Goal: Task Accomplishment & Management: Use online tool/utility

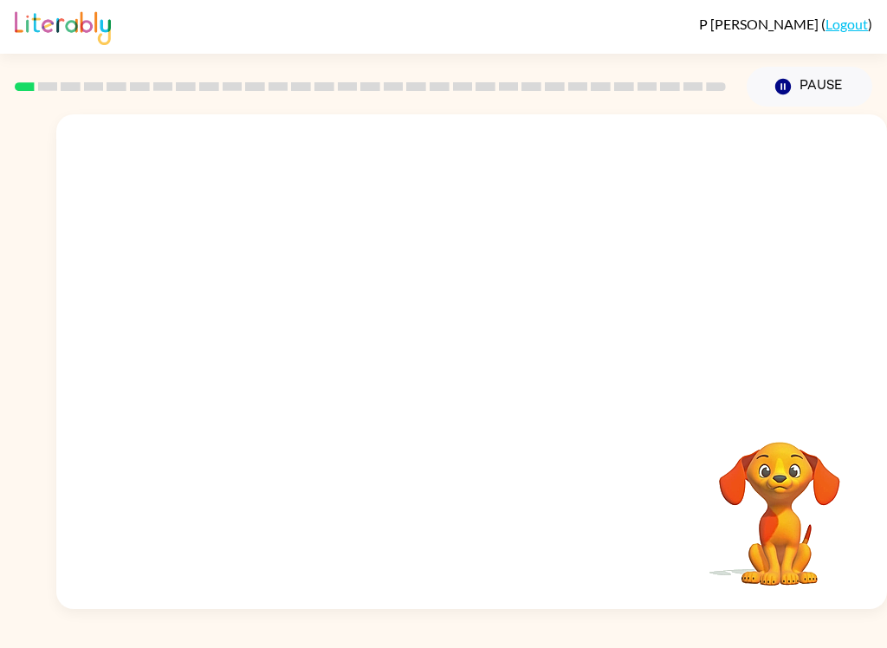
click at [821, 92] on button "Pause Pause" at bounding box center [810, 87] width 126 height 40
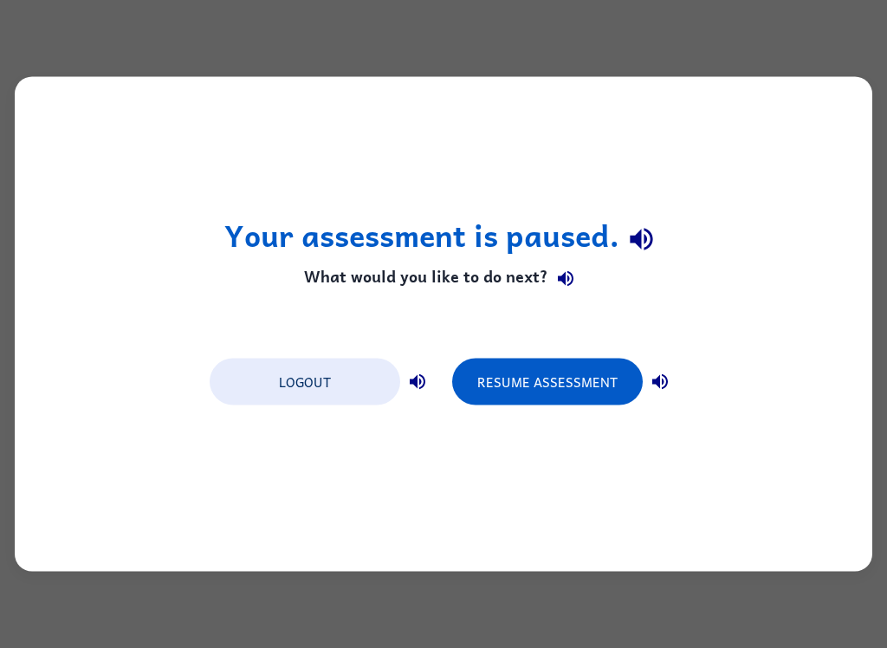
click at [533, 380] on button "Resume Assessment" at bounding box center [547, 382] width 191 height 47
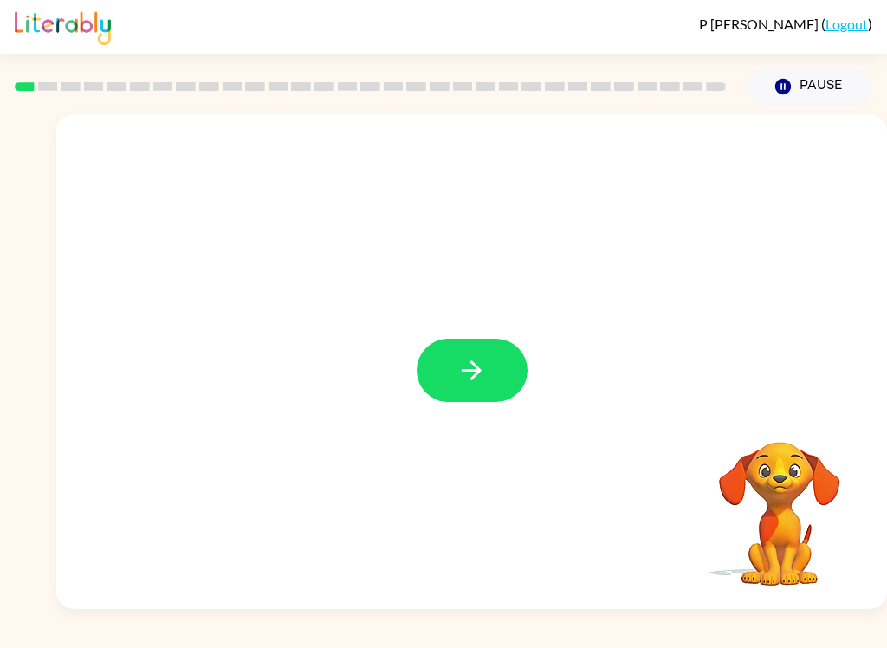
click at [479, 370] on icon "button" at bounding box center [472, 370] width 20 height 20
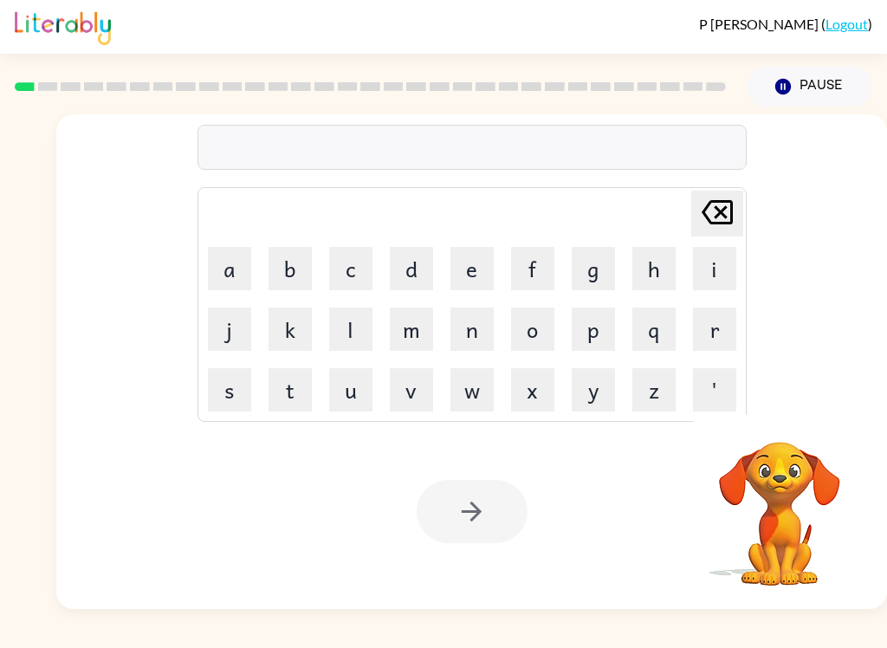
click at [292, 269] on button "b" at bounding box center [289, 268] width 43 height 43
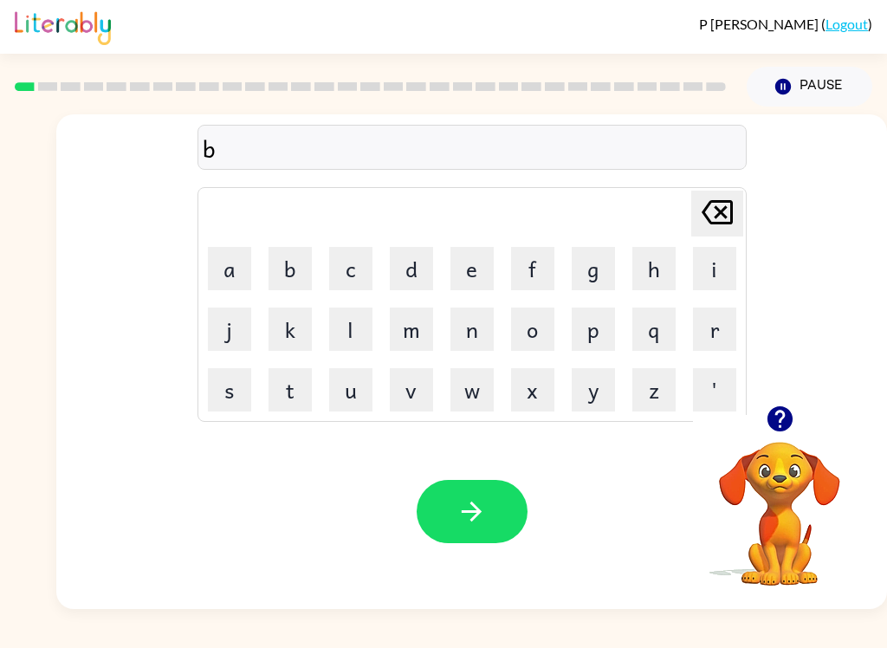
click at [540, 328] on button "o" at bounding box center [532, 328] width 43 height 43
click at [713, 330] on button "r" at bounding box center [714, 328] width 43 height 43
click at [422, 264] on button "d" at bounding box center [411, 268] width 43 height 43
click at [469, 259] on button "e" at bounding box center [471, 268] width 43 height 43
click at [716, 335] on button "r" at bounding box center [714, 328] width 43 height 43
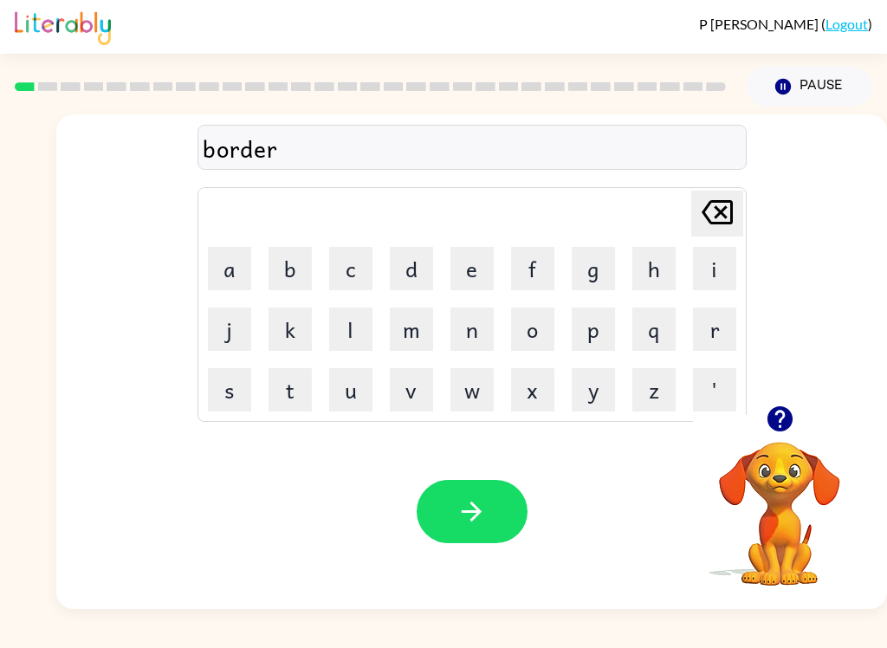
click at [491, 499] on button "button" at bounding box center [472, 511] width 111 height 63
click at [362, 255] on button "c" at bounding box center [350, 268] width 43 height 43
click at [222, 263] on button "a" at bounding box center [229, 268] width 43 height 43
click at [491, 388] on button "w" at bounding box center [471, 389] width 43 height 43
click at [457, 324] on button "n" at bounding box center [471, 328] width 43 height 43
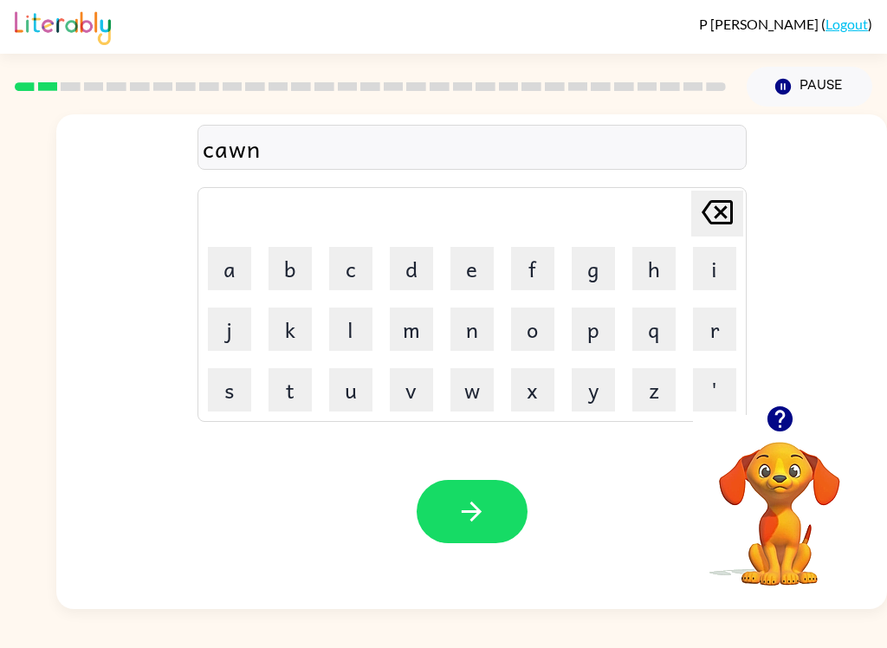
click at [297, 391] on button "t" at bounding box center [289, 389] width 43 height 43
click at [711, 214] on icon "[PERSON_NAME] last character input" at bounding box center [717, 212] width 42 height 42
click at [715, 218] on icon "[PERSON_NAME] last character input" at bounding box center [717, 212] width 42 height 42
click at [708, 216] on icon "[PERSON_NAME] last character input" at bounding box center [717, 212] width 42 height 42
click at [706, 204] on icon "[PERSON_NAME] last character input" at bounding box center [717, 212] width 42 height 42
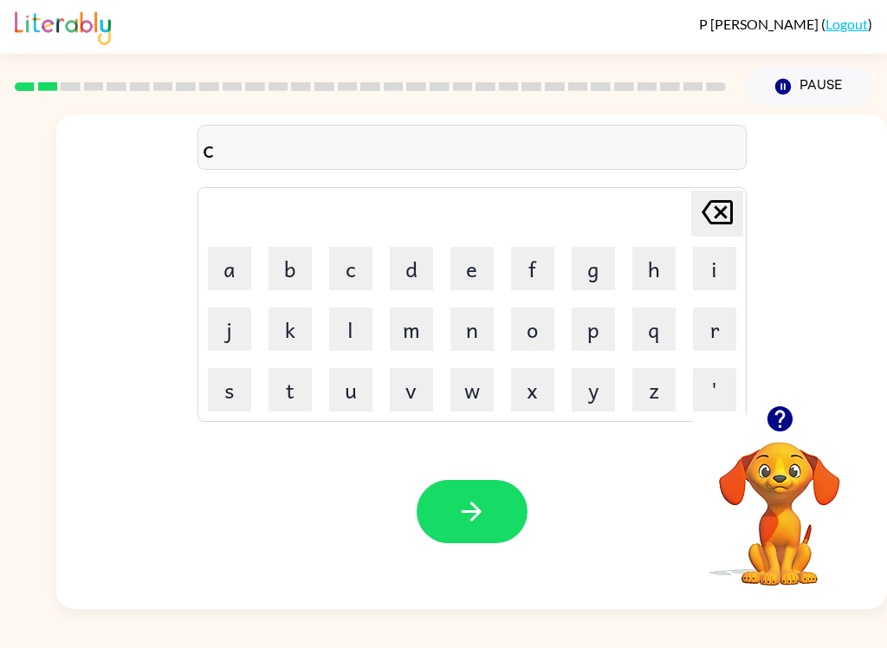
click at [290, 332] on button "k" at bounding box center [289, 328] width 43 height 43
click at [231, 274] on button "a" at bounding box center [229, 268] width 43 height 43
click at [476, 393] on button "w" at bounding box center [471, 389] width 43 height 43
click at [461, 322] on button "n" at bounding box center [471, 328] width 43 height 43
click at [289, 399] on button "t" at bounding box center [289, 389] width 43 height 43
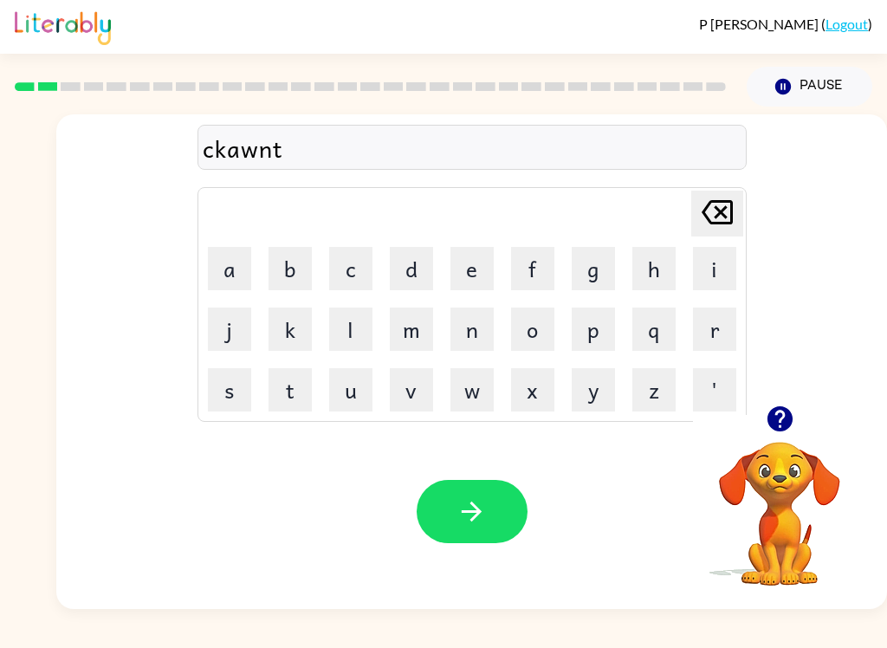
click at [700, 198] on icon "[PERSON_NAME] last character input" at bounding box center [717, 212] width 42 height 42
click at [699, 197] on icon "[PERSON_NAME] last character input" at bounding box center [717, 212] width 42 height 42
click at [709, 218] on icon "[PERSON_NAME] last character input" at bounding box center [717, 212] width 42 height 42
click at [713, 207] on icon "[PERSON_NAME] last character input" at bounding box center [717, 212] width 42 height 42
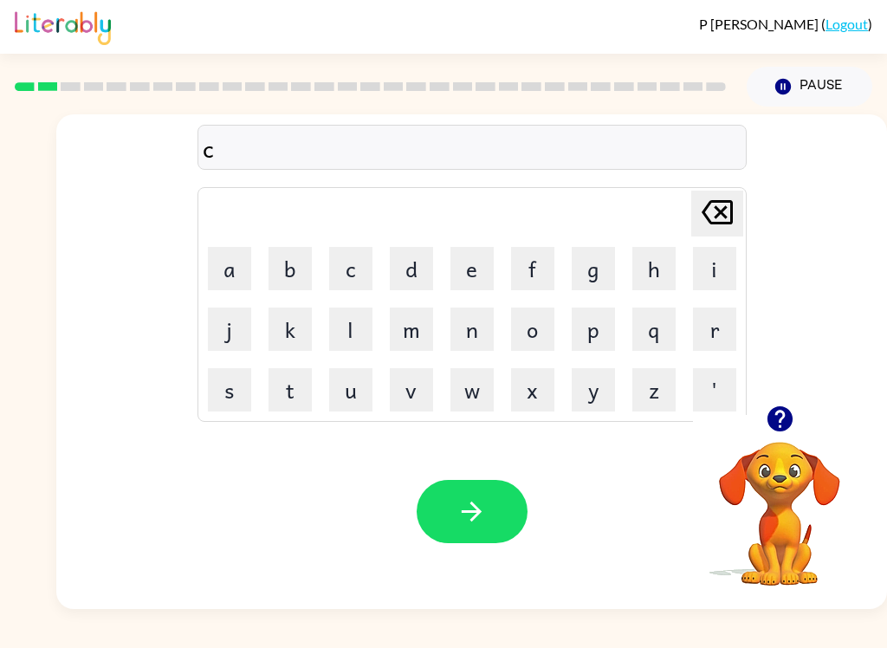
click at [716, 211] on icon at bounding box center [717, 212] width 31 height 24
click at [293, 340] on button "k" at bounding box center [289, 328] width 43 height 43
click at [236, 268] on button "a" at bounding box center [229, 268] width 43 height 43
click at [463, 398] on button "w" at bounding box center [471, 389] width 43 height 43
click at [491, 334] on button "n" at bounding box center [471, 328] width 43 height 43
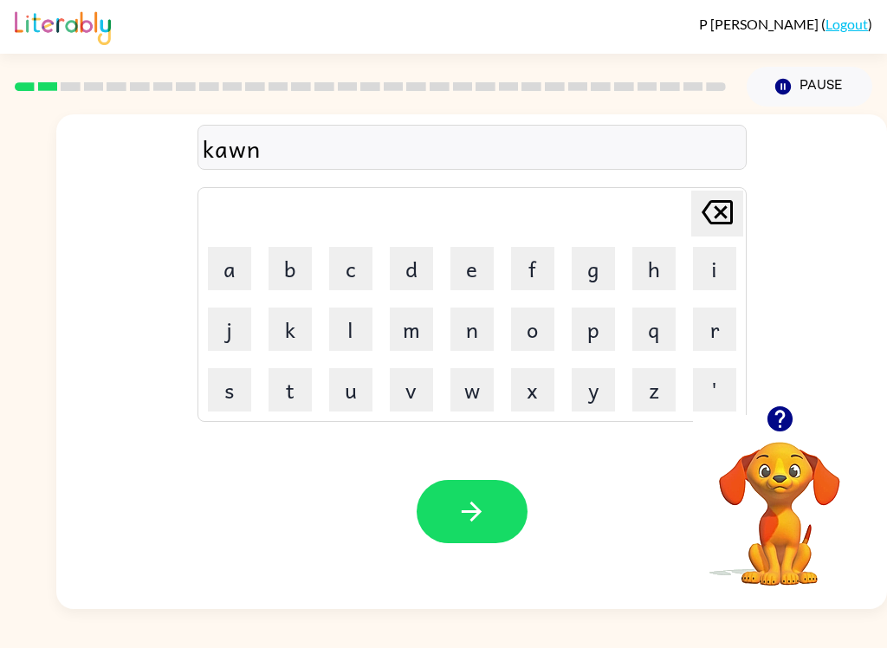
click at [292, 390] on button "t" at bounding box center [289, 389] width 43 height 43
click at [487, 504] on button "button" at bounding box center [472, 511] width 111 height 63
click at [346, 337] on button "l" at bounding box center [350, 328] width 43 height 43
click at [530, 334] on button "o" at bounding box center [532, 328] width 43 height 43
click at [487, 402] on button "w" at bounding box center [471, 389] width 43 height 43
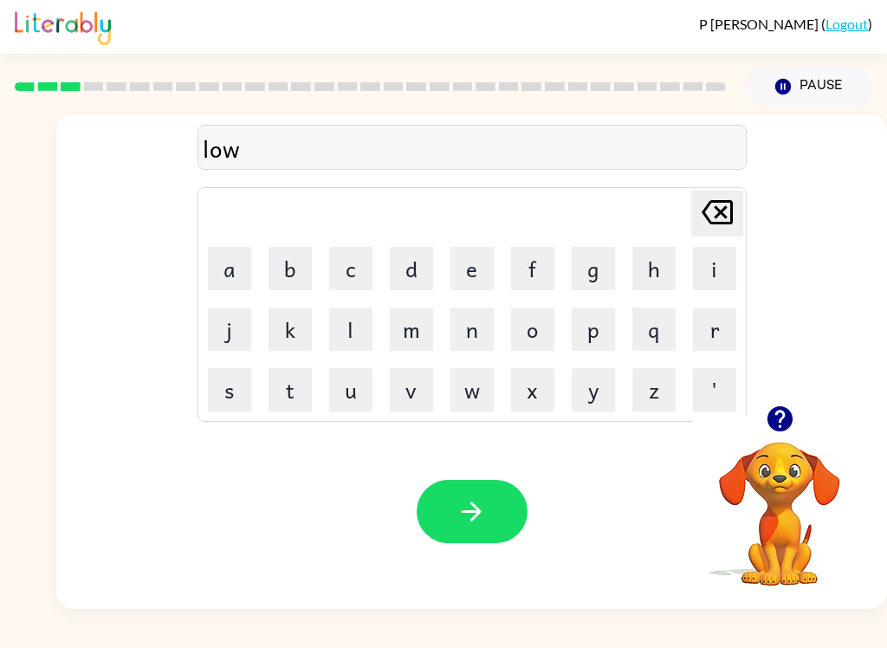
click at [357, 256] on button "c" at bounding box center [350, 268] width 43 height 43
click at [230, 238] on table "[PERSON_NAME] last character input a b c d e f g h i j k l m n o p q r s t u v …" at bounding box center [471, 304] width 547 height 233
click at [238, 264] on button "a" at bounding box center [229, 268] width 43 height 43
click at [294, 393] on button "t" at bounding box center [289, 389] width 43 height 43
click at [480, 268] on button "e" at bounding box center [471, 268] width 43 height 43
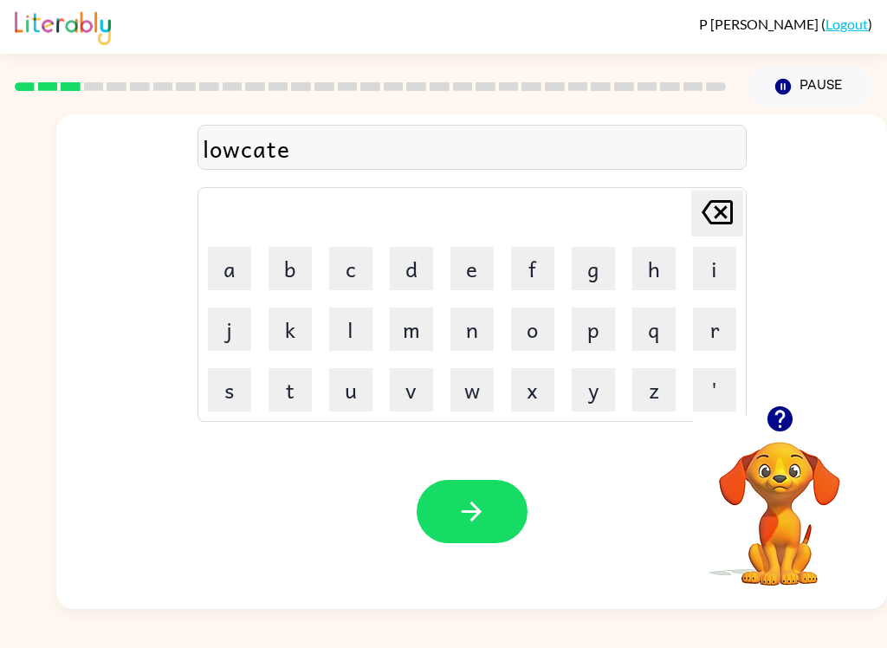
click at [490, 529] on button "button" at bounding box center [472, 511] width 111 height 63
click at [283, 398] on button "t" at bounding box center [289, 389] width 43 height 43
click at [469, 390] on button "w" at bounding box center [471, 389] width 43 height 43
click at [714, 280] on button "i" at bounding box center [714, 268] width 43 height 43
click at [474, 340] on button "n" at bounding box center [471, 328] width 43 height 43
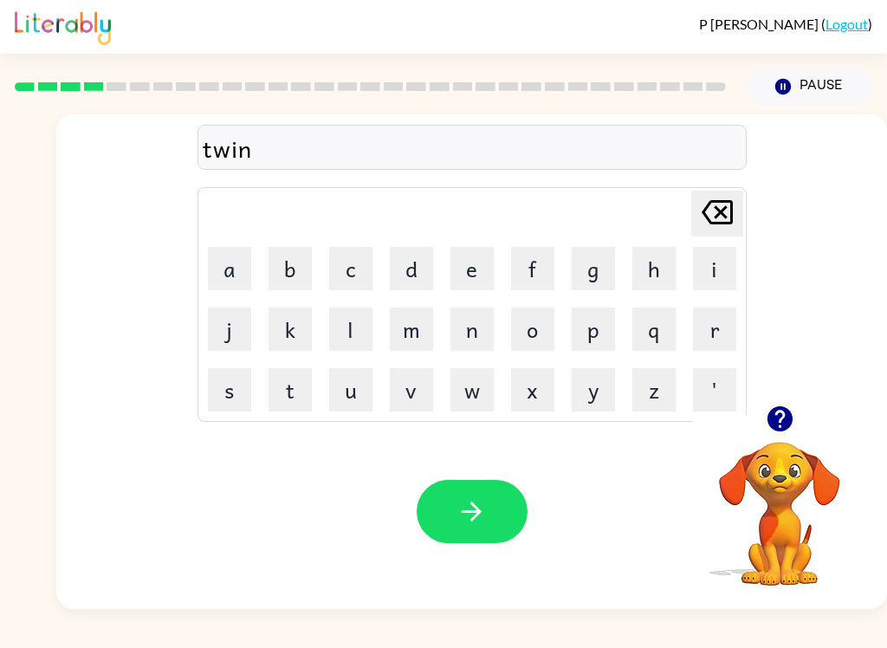
click at [497, 509] on button "button" at bounding box center [472, 511] width 111 height 63
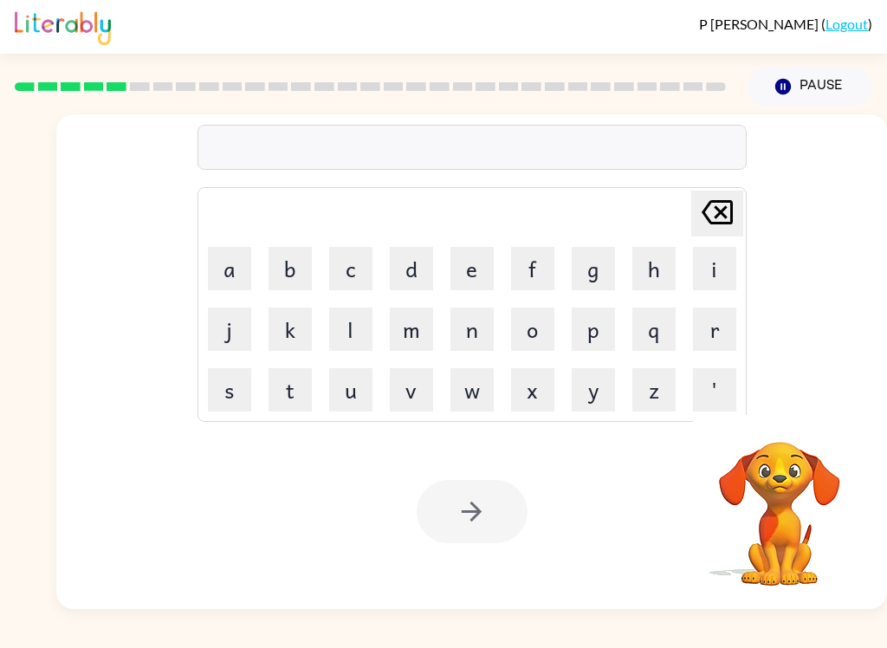
click at [480, 329] on button "n" at bounding box center [471, 328] width 43 height 43
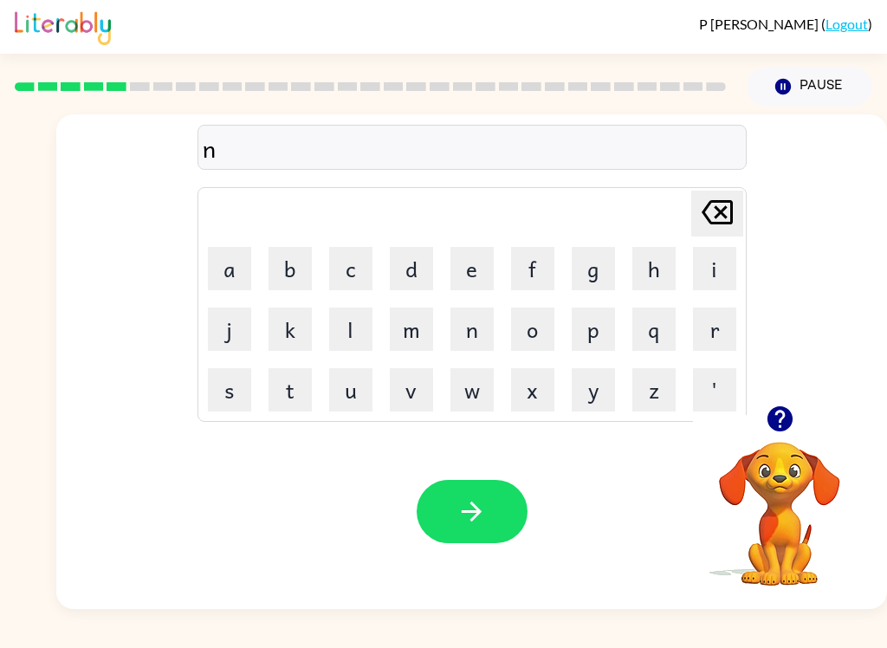
click at [232, 276] on button "a" at bounding box center [229, 268] width 43 height 43
click at [720, 338] on button "r" at bounding box center [714, 328] width 43 height 43
click at [537, 337] on button "o" at bounding box center [532, 328] width 43 height 43
click at [479, 404] on button "w" at bounding box center [471, 389] width 43 height 43
click at [358, 337] on button "l" at bounding box center [350, 328] width 43 height 43
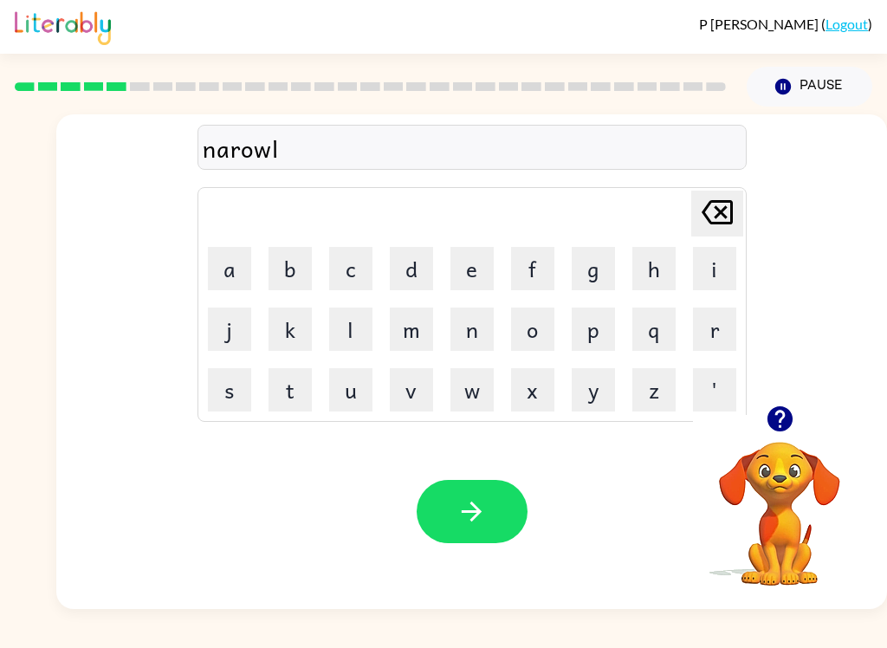
click at [592, 392] on button "y" at bounding box center [593, 389] width 43 height 43
click at [460, 463] on div "Your browser must support playing .mp4 files to use Literably. Please try using…" at bounding box center [471, 511] width 831 height 195
click at [495, 534] on button "button" at bounding box center [472, 511] width 111 height 63
click at [786, 419] on icon "button" at bounding box center [778, 418] width 25 height 25
click at [288, 270] on button "b" at bounding box center [289, 268] width 43 height 43
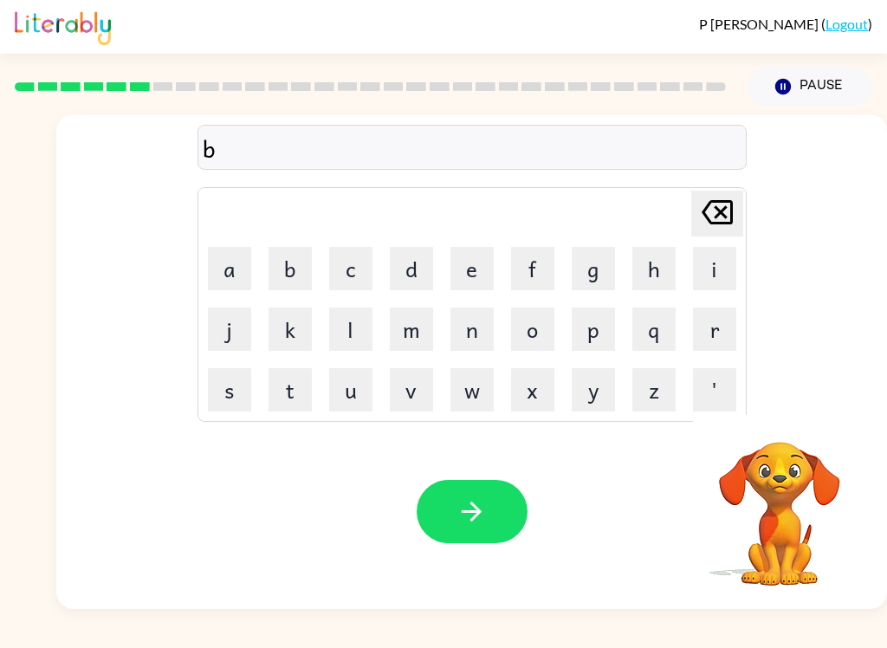
click at [484, 265] on button "e" at bounding box center [471, 268] width 43 height 43
click at [664, 274] on button "h" at bounding box center [653, 268] width 43 height 43
click at [711, 249] on button "i" at bounding box center [714, 268] width 43 height 43
click at [608, 391] on button "y" at bounding box center [593, 389] width 43 height 43
click at [484, 328] on button "n" at bounding box center [471, 328] width 43 height 43
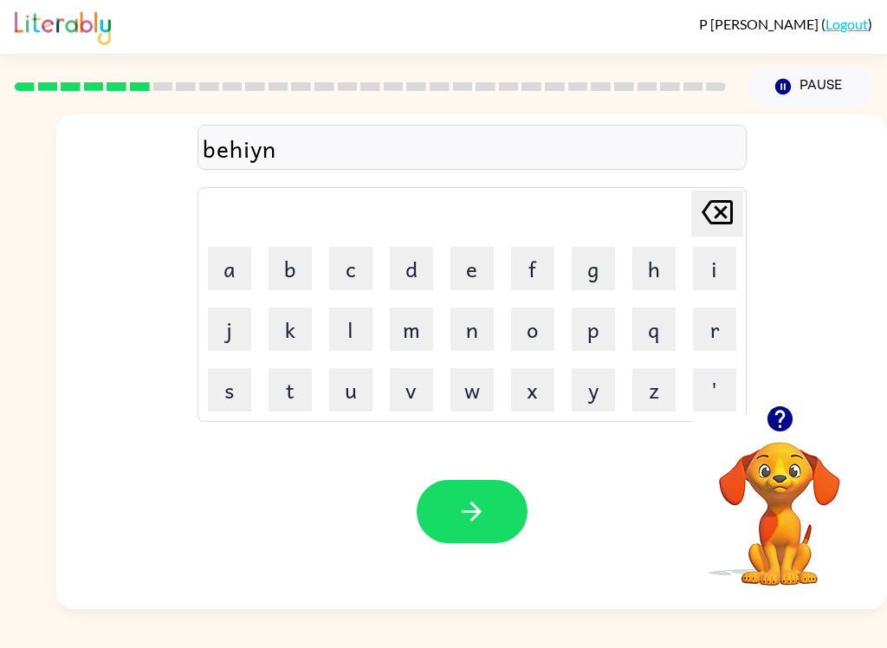
click at [418, 282] on button "d" at bounding box center [411, 268] width 43 height 43
click at [717, 220] on icon "[PERSON_NAME] last character input" at bounding box center [717, 212] width 42 height 42
click at [716, 220] on icon "[PERSON_NAME] last character input" at bounding box center [717, 212] width 42 height 42
click at [719, 217] on icon at bounding box center [717, 212] width 31 height 24
click at [728, 210] on icon "[PERSON_NAME] last character input" at bounding box center [717, 212] width 42 height 42
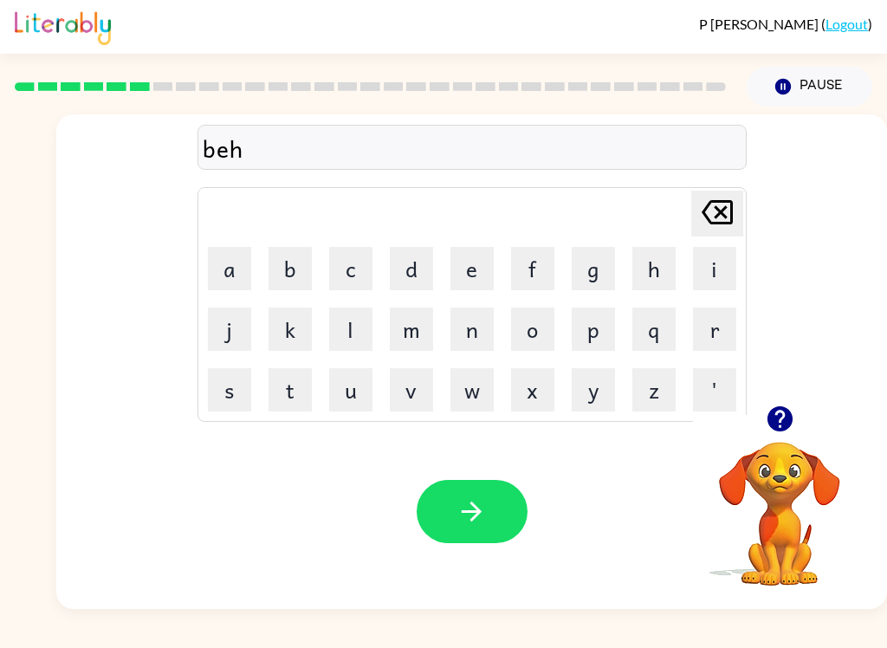
click at [700, 273] on button "i" at bounding box center [714, 268] width 43 height 43
click at [460, 267] on button "e" at bounding box center [471, 268] width 43 height 43
click at [482, 331] on button "n" at bounding box center [471, 328] width 43 height 43
click at [413, 281] on button "d" at bounding box center [411, 268] width 43 height 43
click at [723, 219] on icon "[PERSON_NAME] last character input" at bounding box center [717, 212] width 42 height 42
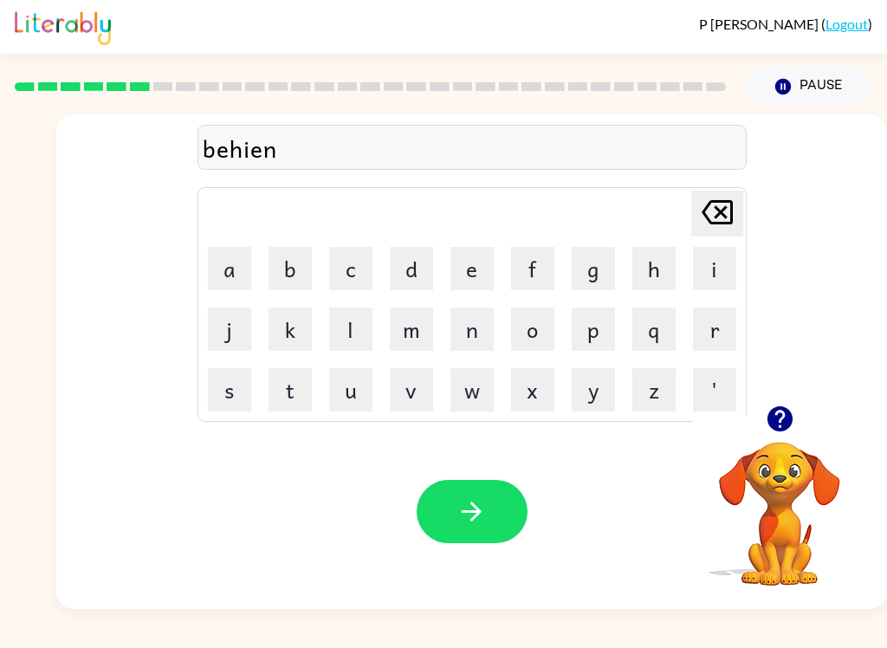
click at [727, 209] on icon at bounding box center [717, 212] width 31 height 24
click at [728, 204] on icon at bounding box center [717, 212] width 31 height 24
click at [728, 213] on icon "[PERSON_NAME] last character input" at bounding box center [717, 212] width 42 height 42
click at [477, 265] on button "e" at bounding box center [471, 268] width 43 height 43
click at [721, 275] on button "i" at bounding box center [714, 268] width 43 height 43
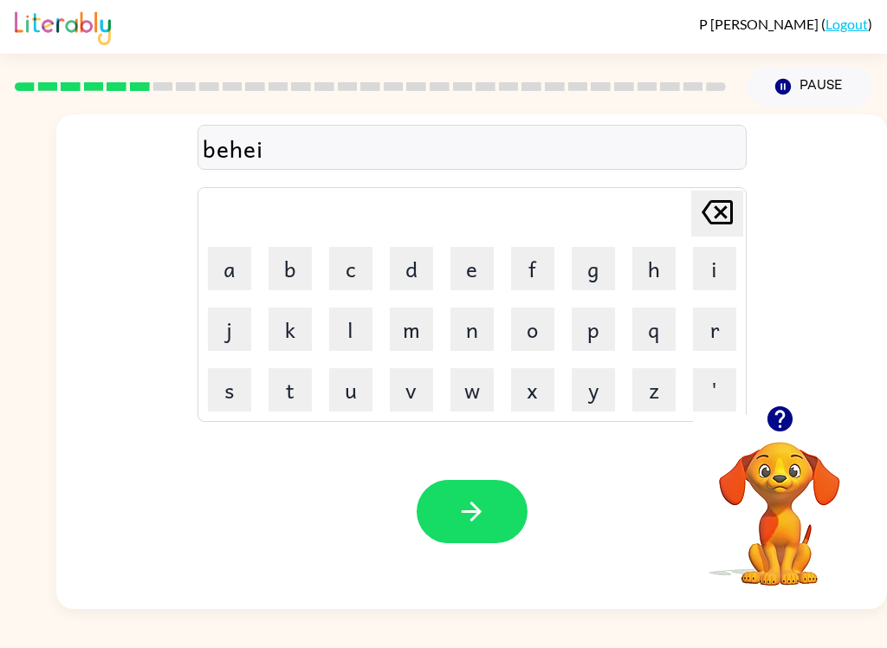
click at [488, 315] on button "n" at bounding box center [471, 328] width 43 height 43
click at [424, 273] on button "d" at bounding box center [411, 268] width 43 height 43
click at [463, 518] on icon "button" at bounding box center [471, 511] width 30 height 30
click at [347, 274] on button "c" at bounding box center [350, 268] width 43 height 43
click at [649, 274] on button "h" at bounding box center [653, 268] width 43 height 43
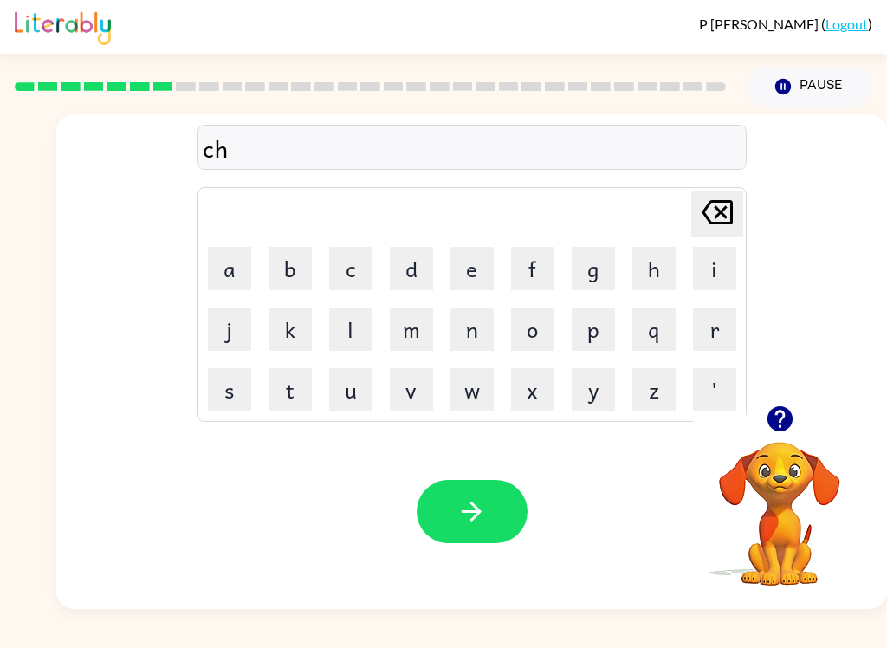
click at [708, 340] on button "r" at bounding box center [714, 328] width 43 height 43
click at [704, 273] on button "i" at bounding box center [714, 268] width 43 height 43
click at [294, 340] on button "k" at bounding box center [289, 328] width 43 height 43
click at [548, 329] on button "o" at bounding box center [532, 328] width 43 height 43
click at [356, 324] on button "l" at bounding box center [350, 328] width 43 height 43
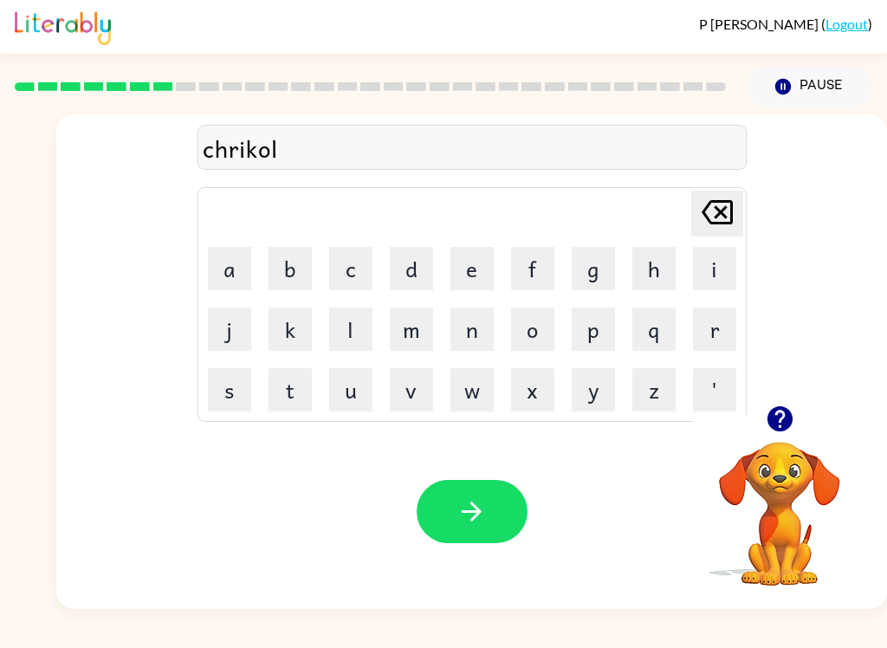
click at [720, 217] on icon at bounding box center [717, 212] width 31 height 24
click at [726, 211] on icon at bounding box center [717, 212] width 31 height 24
click at [724, 215] on icon "[PERSON_NAME] last character input" at bounding box center [717, 212] width 42 height 42
click at [365, 274] on button "c" at bounding box center [350, 268] width 43 height 43
click at [786, 417] on icon "button" at bounding box center [778, 418] width 25 height 25
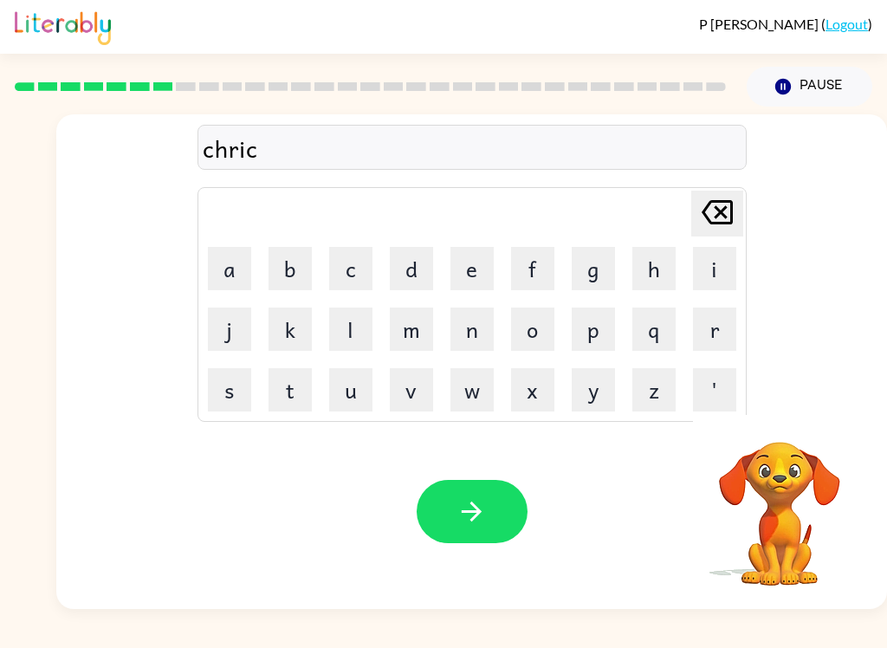
click at [536, 328] on button "o" at bounding box center [532, 328] width 43 height 43
click at [357, 332] on button "l" at bounding box center [350, 328] width 43 height 43
click at [725, 210] on icon "[PERSON_NAME] last character input" at bounding box center [717, 212] width 42 height 42
click at [734, 198] on button "[PERSON_NAME] last character input" at bounding box center [717, 214] width 52 height 46
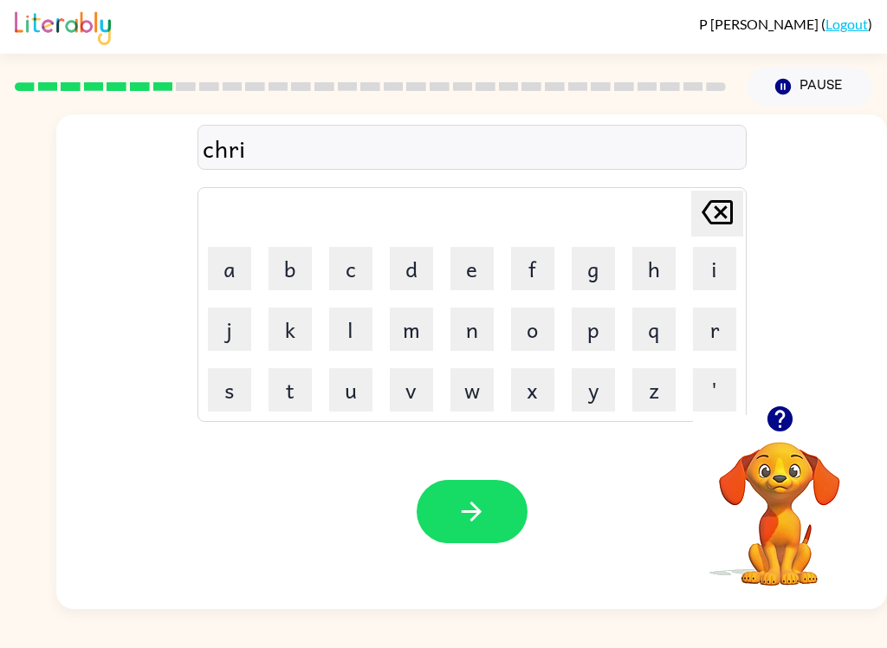
click at [353, 266] on button "c" at bounding box center [350, 268] width 43 height 43
click at [289, 333] on button "k" at bounding box center [289, 328] width 43 height 43
click at [546, 326] on button "o" at bounding box center [532, 328] width 43 height 43
click at [352, 346] on button "l" at bounding box center [350, 328] width 43 height 43
click at [475, 508] on icon "button" at bounding box center [471, 511] width 30 height 30
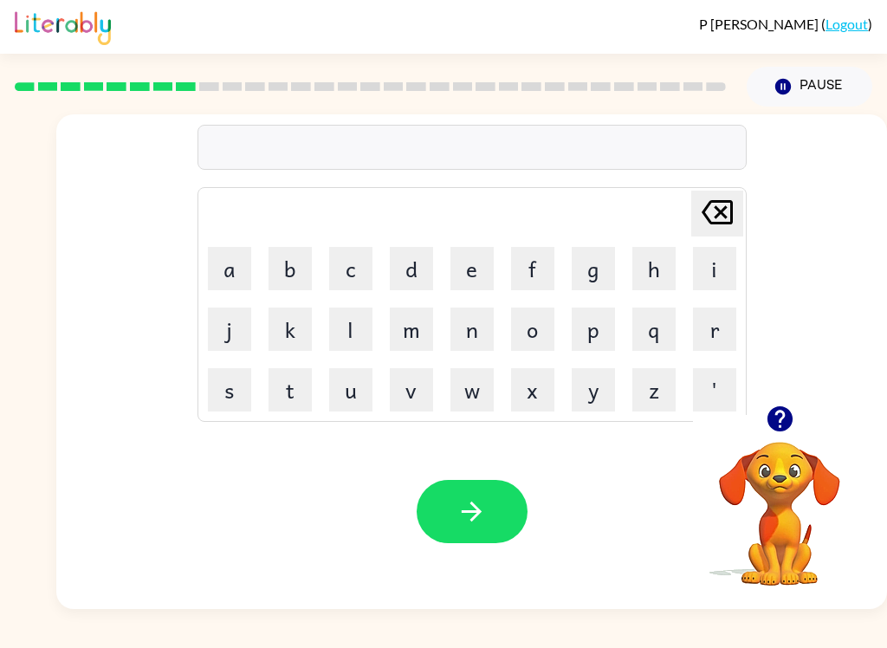
click at [408, 328] on button "m" at bounding box center [411, 328] width 43 height 43
click at [488, 270] on button "e" at bounding box center [471, 268] width 43 height 43
click at [721, 347] on button "r" at bounding box center [714, 328] width 43 height 43
click at [353, 377] on button "u" at bounding box center [350, 389] width 43 height 43
click at [349, 266] on button "c" at bounding box center [350, 268] width 43 height 43
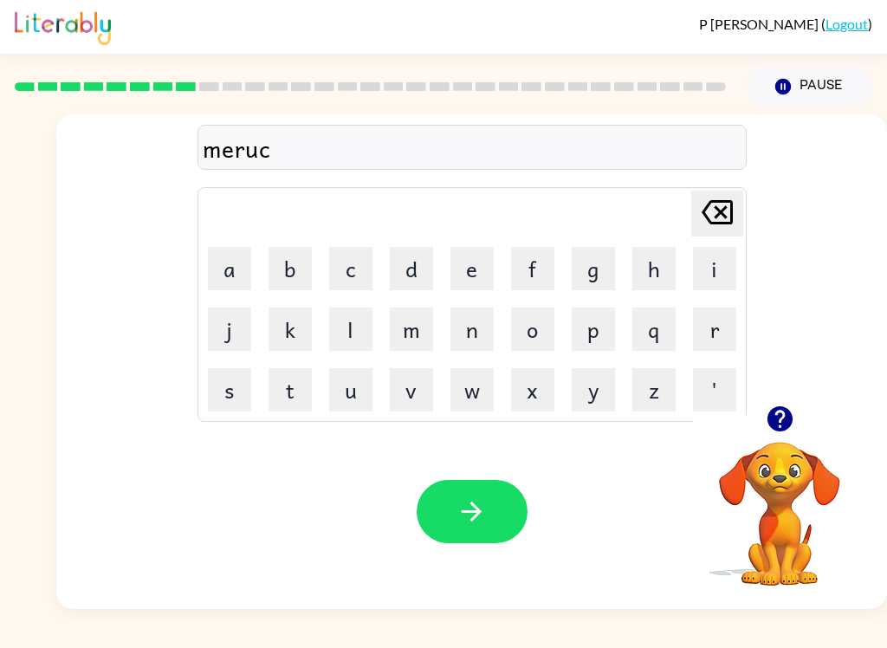
click at [527, 333] on button "o" at bounding box center [532, 328] width 43 height 43
click at [352, 335] on button "l" at bounding box center [350, 328] width 43 height 43
click at [462, 505] on icon "button" at bounding box center [471, 511] width 30 height 30
click at [477, 329] on button "n" at bounding box center [471, 328] width 43 height 43
click at [721, 274] on button "i" at bounding box center [714, 268] width 43 height 43
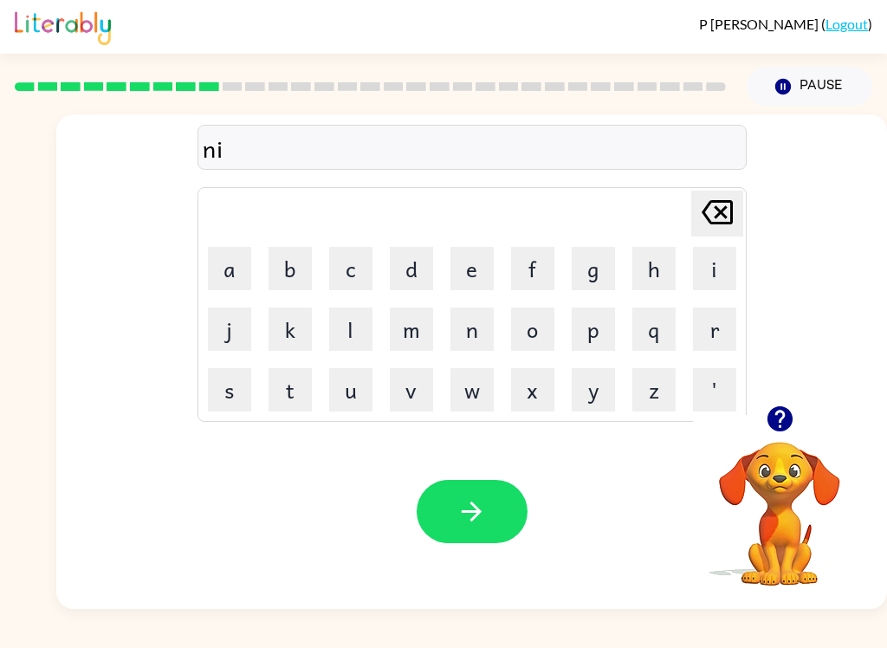
click at [404, 345] on button "m" at bounding box center [411, 328] width 43 height 43
click at [292, 267] on button "b" at bounding box center [289, 268] width 43 height 43
click at [529, 327] on button "o" at bounding box center [532, 328] width 43 height 43
click at [355, 315] on button "l" at bounding box center [350, 328] width 43 height 43
click at [468, 509] on icon "button" at bounding box center [471, 511] width 30 height 30
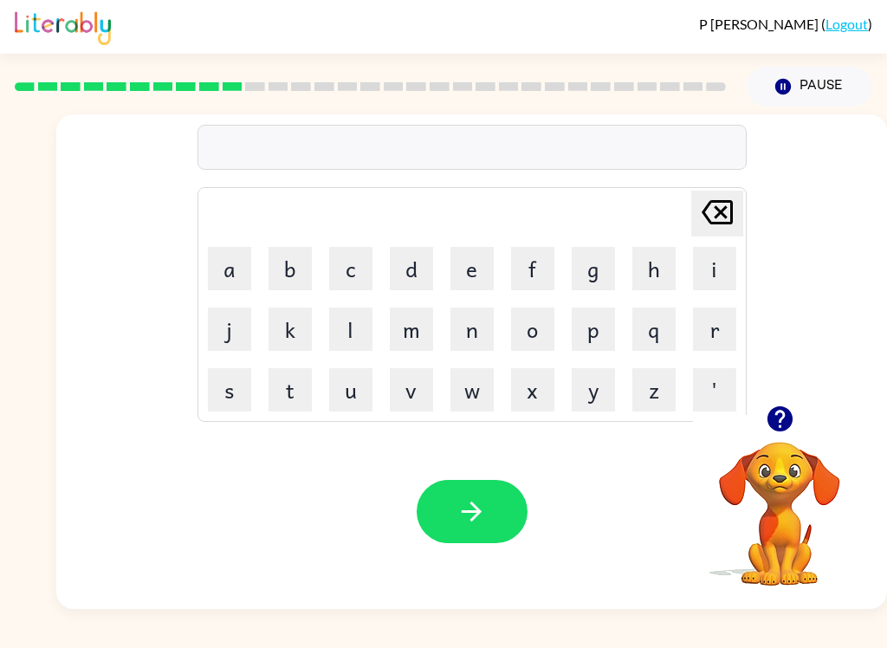
click at [356, 405] on button "u" at bounding box center [350, 389] width 43 height 43
click at [481, 336] on button "n" at bounding box center [471, 328] width 43 height 43
click at [543, 278] on button "f" at bounding box center [532, 268] width 43 height 43
click at [534, 340] on button "o" at bounding box center [532, 328] width 43 height 43
click at [359, 328] on button "l" at bounding box center [350, 328] width 43 height 43
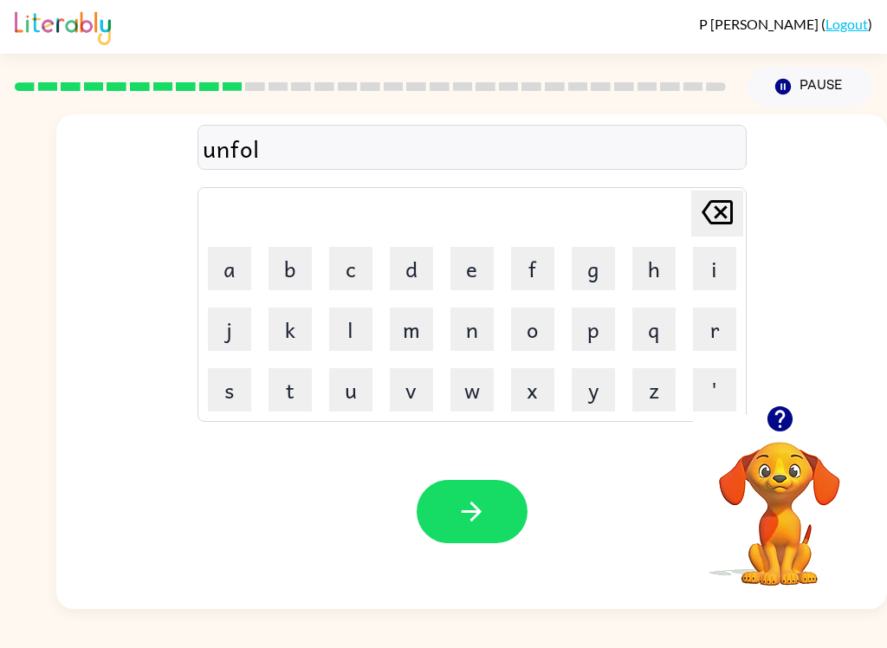
click at [412, 275] on button "d" at bounding box center [411, 268] width 43 height 43
click at [481, 524] on icon "button" at bounding box center [471, 511] width 30 height 30
click at [414, 397] on button "v" at bounding box center [411, 389] width 43 height 43
click at [536, 333] on button "o" at bounding box center [532, 328] width 43 height 43
click at [797, 421] on button "button" at bounding box center [780, 419] width 44 height 44
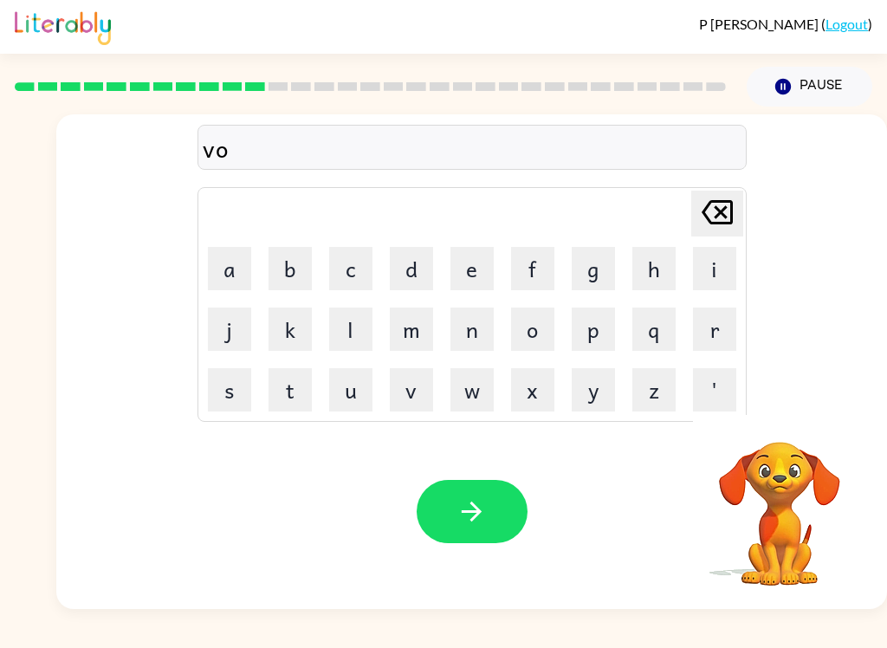
click at [469, 395] on button "w" at bounding box center [471, 389] width 43 height 43
click at [293, 403] on button "t" at bounding box center [289, 389] width 43 height 43
click at [491, 525] on button "button" at bounding box center [472, 511] width 111 height 63
click at [284, 276] on button "b" at bounding box center [289, 268] width 43 height 43
click at [475, 275] on button "e" at bounding box center [471, 268] width 43 height 43
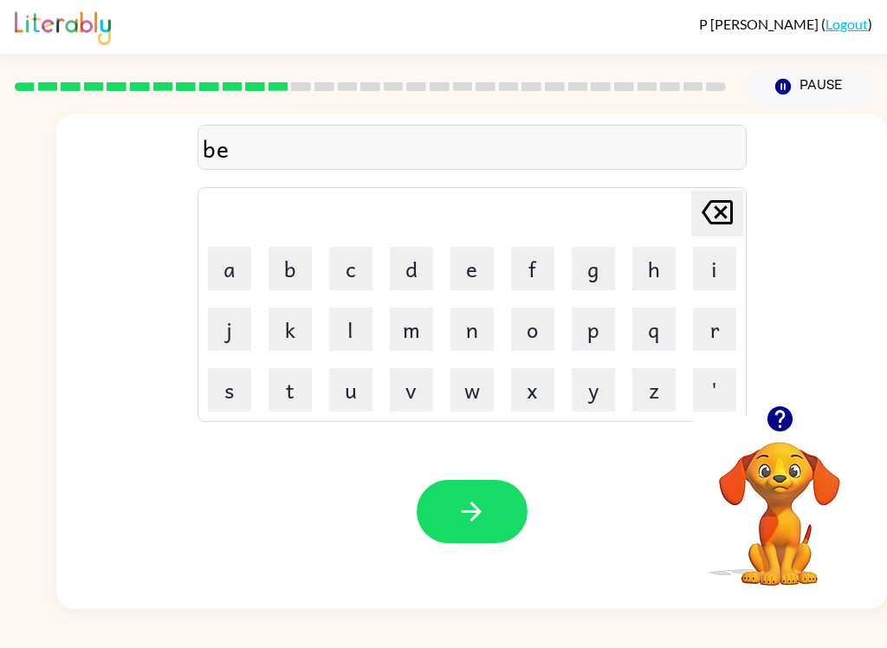
click at [407, 281] on button "d" at bounding box center [411, 268] width 43 height 43
click at [299, 396] on button "t" at bounding box center [289, 389] width 43 height 43
click at [718, 288] on button "i" at bounding box center [714, 268] width 43 height 43
click at [415, 334] on button "m" at bounding box center [411, 328] width 43 height 43
click at [473, 280] on button "e" at bounding box center [471, 268] width 43 height 43
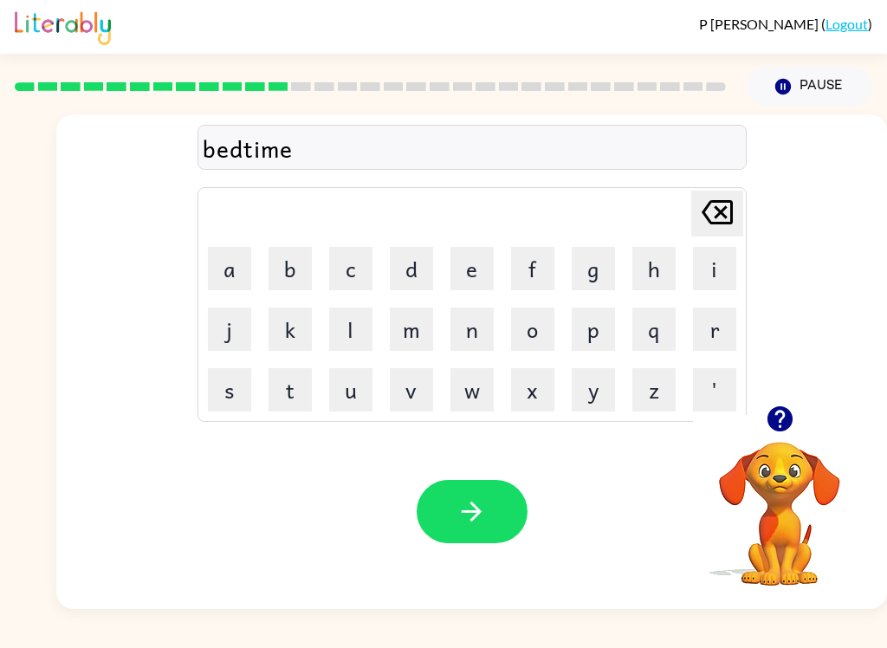
click at [480, 494] on button "button" at bounding box center [472, 511] width 111 height 63
click at [553, 267] on button "f" at bounding box center [532, 268] width 43 height 43
click at [715, 271] on button "i" at bounding box center [714, 268] width 43 height 43
click at [301, 400] on button "t" at bounding box center [289, 389] width 43 height 43
click at [469, 338] on button "n" at bounding box center [471, 328] width 43 height 43
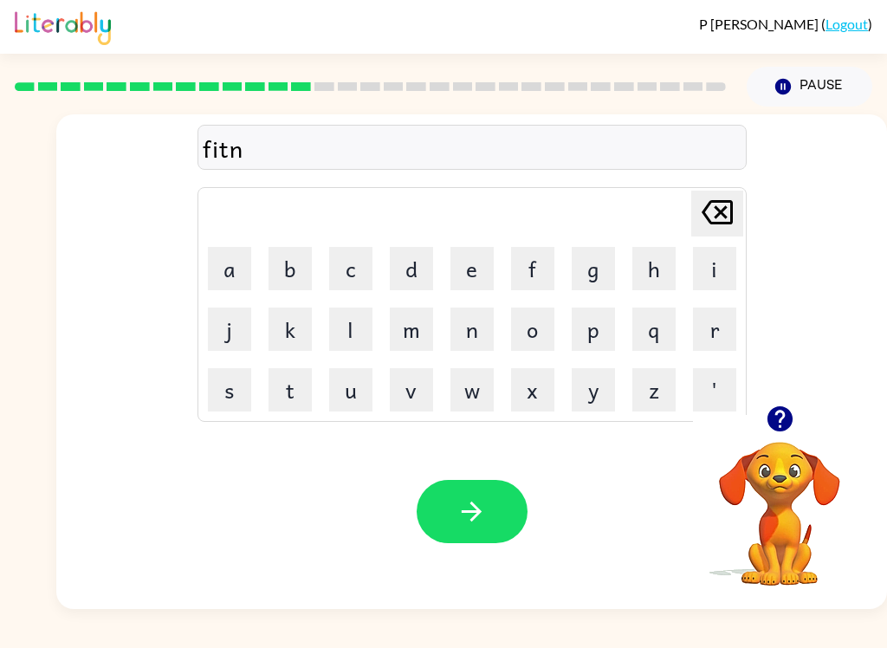
click at [477, 262] on button "e" at bounding box center [471, 268] width 43 height 43
click at [790, 437] on button "button" at bounding box center [780, 419] width 44 height 44
click at [783, 421] on icon "button" at bounding box center [778, 418] width 25 height 25
click at [715, 236] on div "[PERSON_NAME] last character input" at bounding box center [717, 213] width 42 height 44
click at [719, 269] on button "i" at bounding box center [714, 268] width 43 height 43
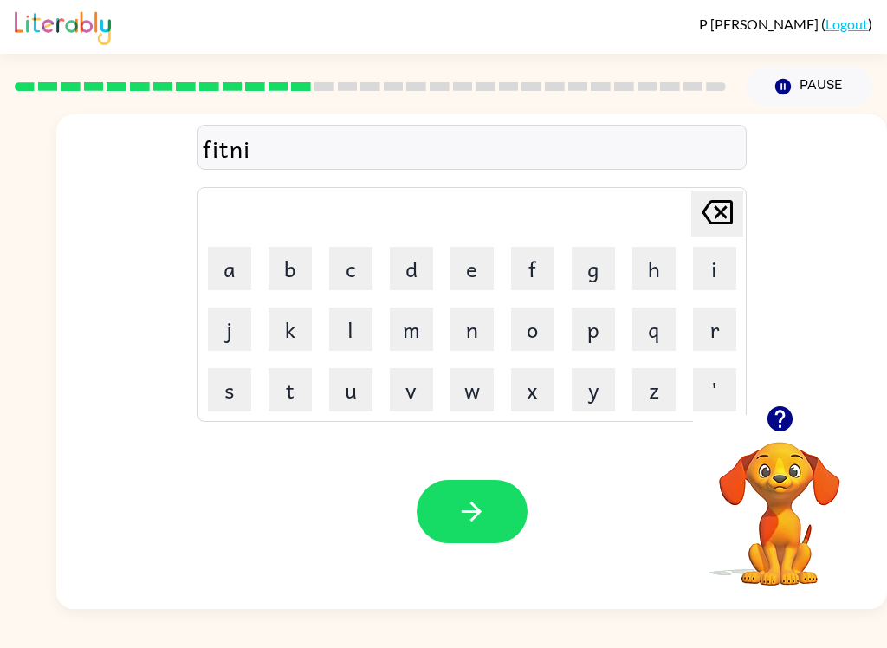
click at [240, 386] on button "s" at bounding box center [229, 389] width 43 height 43
click at [796, 409] on button "button" at bounding box center [780, 419] width 44 height 44
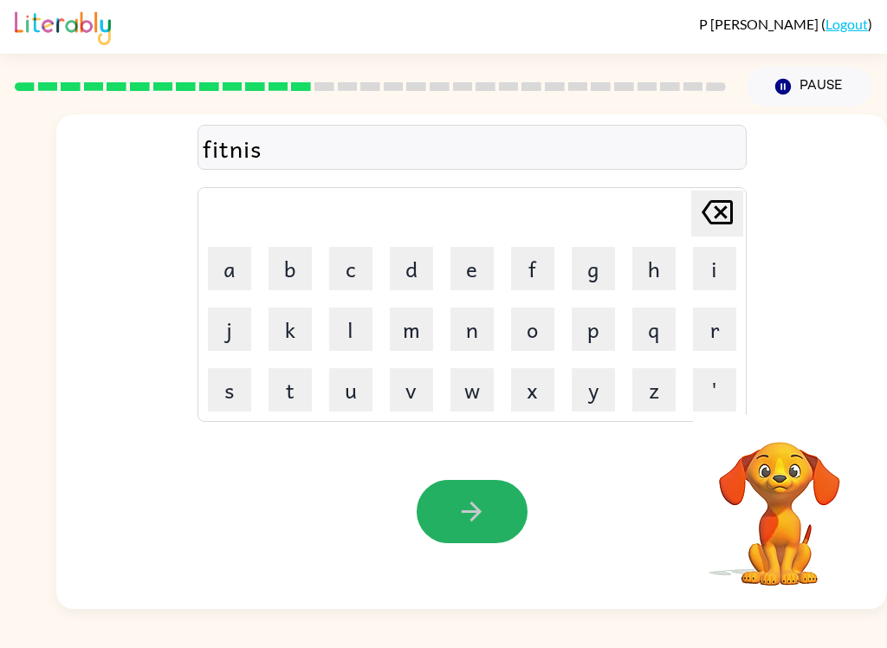
click at [484, 482] on button "button" at bounding box center [472, 511] width 111 height 63
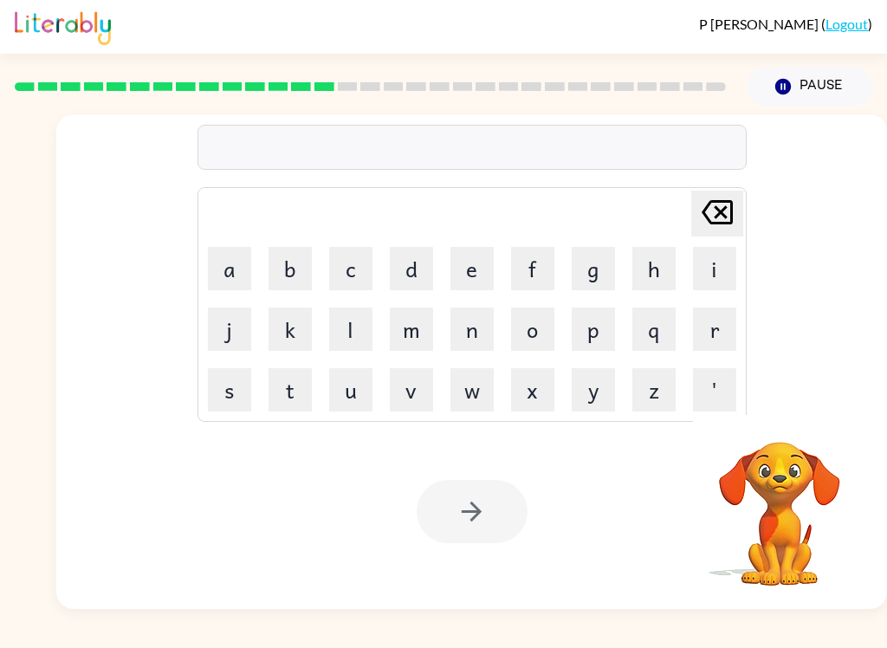
click at [420, 268] on button "d" at bounding box center [411, 268] width 43 height 43
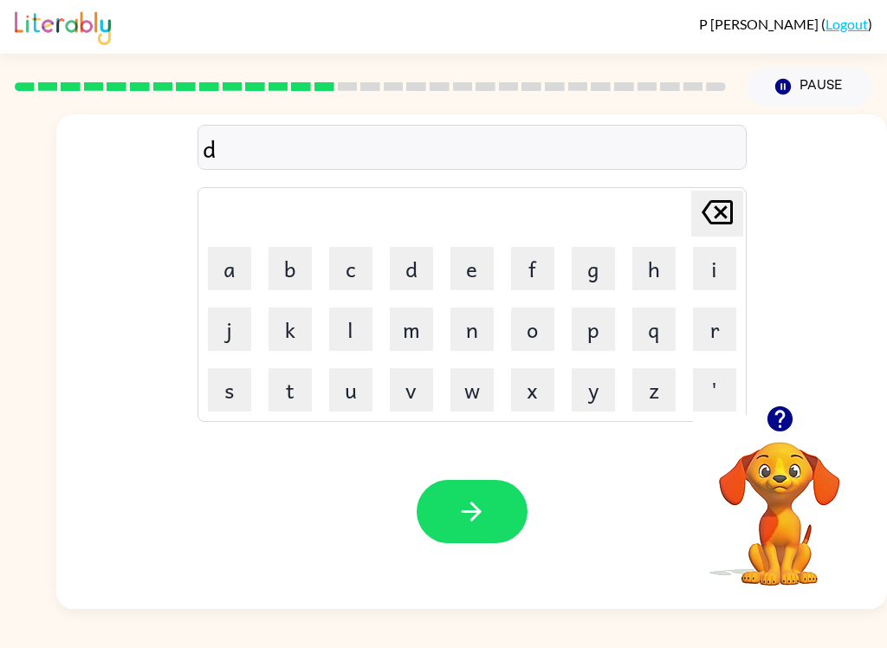
click at [347, 384] on button "u" at bounding box center [350, 389] width 43 height 43
click at [360, 327] on button "l" at bounding box center [350, 328] width 43 height 43
click at [240, 268] on button "a" at bounding box center [229, 268] width 43 height 43
click at [605, 400] on button "y" at bounding box center [593, 389] width 43 height 43
click at [488, 501] on button "button" at bounding box center [472, 511] width 111 height 63
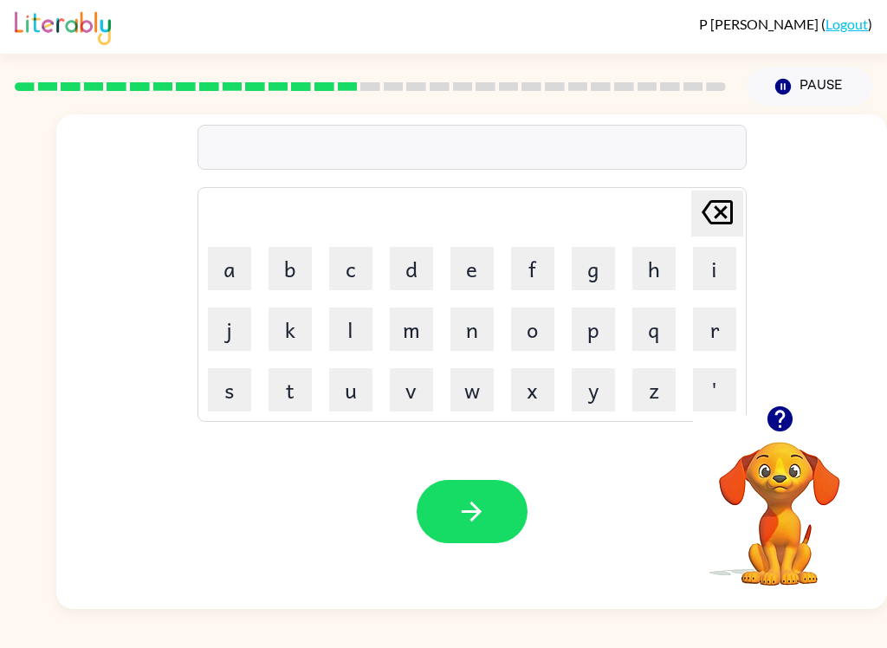
click at [301, 394] on button "t" at bounding box center [289, 389] width 43 height 43
click at [365, 411] on button "u" at bounding box center [350, 389] width 43 height 43
click at [698, 347] on button "r" at bounding box center [714, 328] width 43 height 43
click at [424, 332] on button "m" at bounding box center [411, 328] width 43 height 43
click at [501, 524] on button "button" at bounding box center [472, 511] width 111 height 63
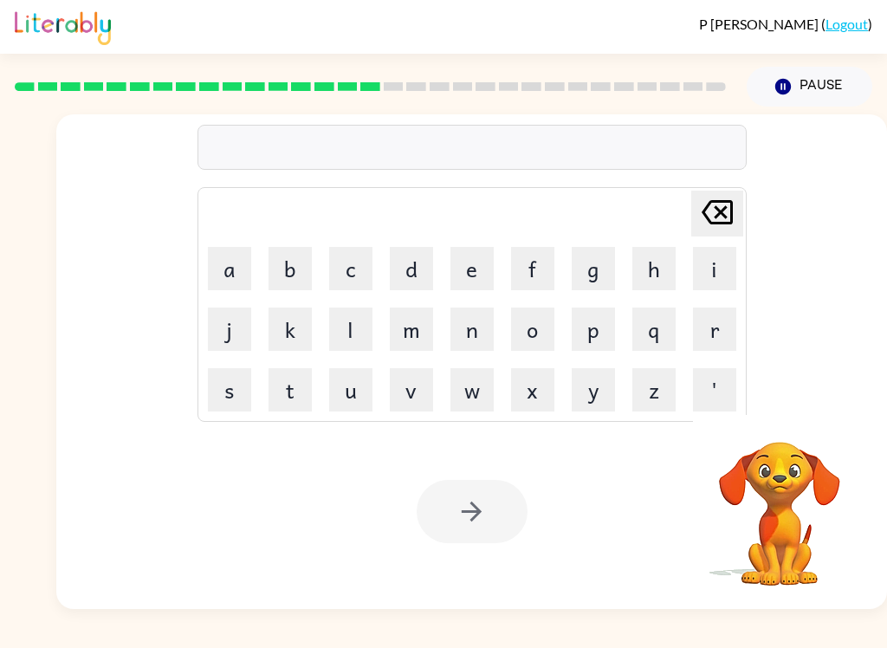
click at [243, 390] on button "s" at bounding box center [229, 389] width 43 height 43
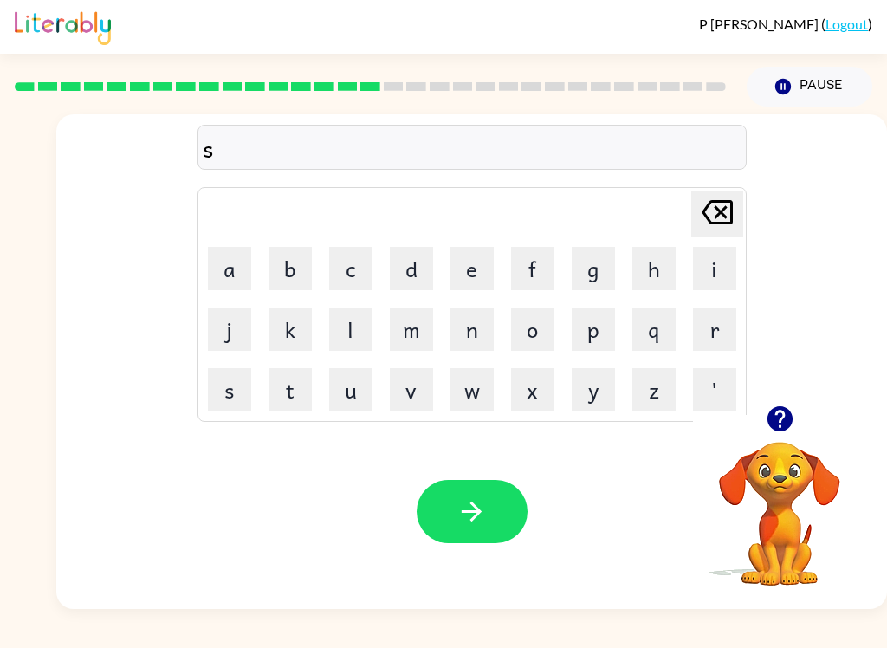
click at [492, 265] on button "e" at bounding box center [471, 268] width 43 height 43
click at [294, 400] on button "t" at bounding box center [289, 389] width 43 height 43
click at [454, 508] on button "button" at bounding box center [472, 511] width 111 height 63
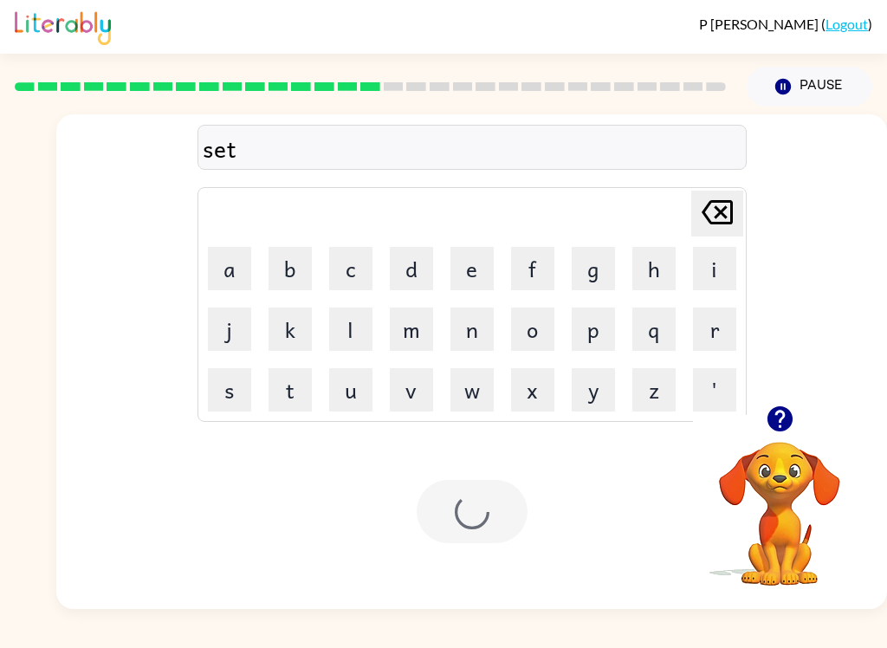
click at [454, 508] on div at bounding box center [472, 511] width 111 height 63
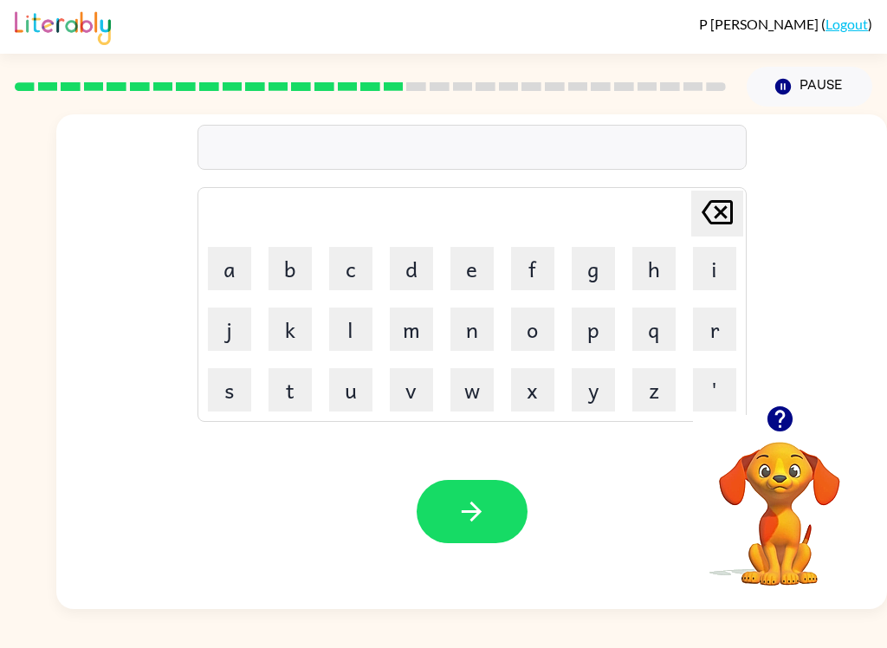
click at [278, 272] on button "b" at bounding box center [289, 268] width 43 height 43
click at [792, 427] on icon "button" at bounding box center [780, 419] width 30 height 30
click at [708, 324] on button "r" at bounding box center [714, 328] width 43 height 43
click at [706, 271] on button "i" at bounding box center [714, 268] width 43 height 43
click at [421, 329] on button "m" at bounding box center [411, 328] width 43 height 43
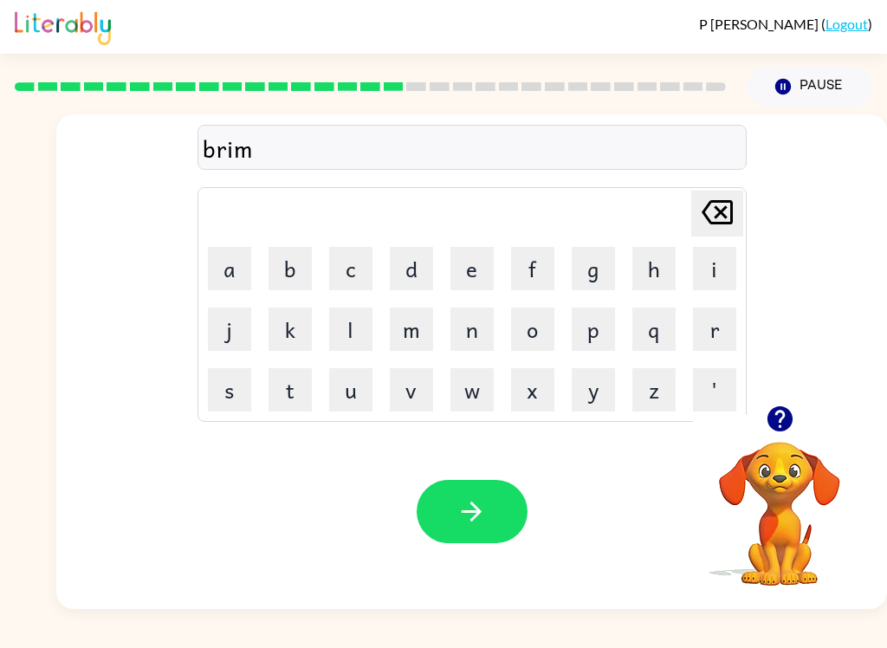
click at [715, 260] on button "i" at bounding box center [714, 268] width 43 height 43
click at [490, 321] on button "n" at bounding box center [471, 328] width 43 height 43
click at [590, 258] on button "g" at bounding box center [593, 268] width 43 height 43
click at [480, 483] on button "button" at bounding box center [472, 511] width 111 height 63
click at [603, 344] on button "p" at bounding box center [593, 328] width 43 height 43
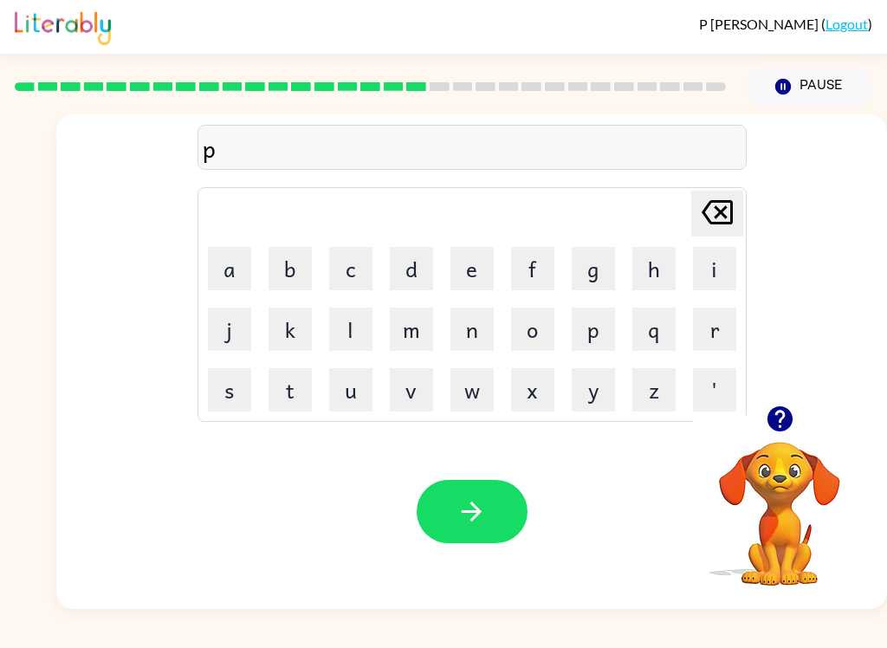
click at [352, 343] on button "l" at bounding box center [350, 328] width 43 height 43
click at [236, 283] on button "a" at bounding box center [229, 268] width 43 height 43
click at [237, 399] on button "s" at bounding box center [229, 389] width 43 height 43
click at [294, 398] on button "t" at bounding box center [289, 389] width 43 height 43
click at [705, 281] on button "i" at bounding box center [714, 268] width 43 height 43
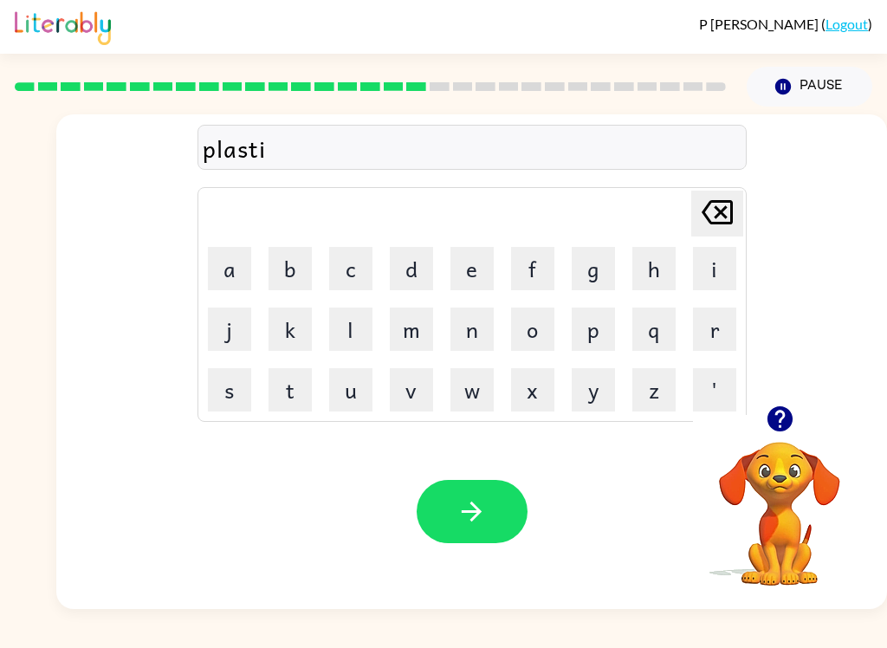
click at [356, 274] on button "c" at bounding box center [350, 268] width 43 height 43
click at [486, 495] on button "button" at bounding box center [472, 511] width 111 height 63
click at [407, 279] on button "d" at bounding box center [411, 268] width 43 height 43
click at [712, 271] on button "i" at bounding box center [714, 268] width 43 height 43
click at [243, 392] on button "s" at bounding box center [229, 389] width 43 height 43
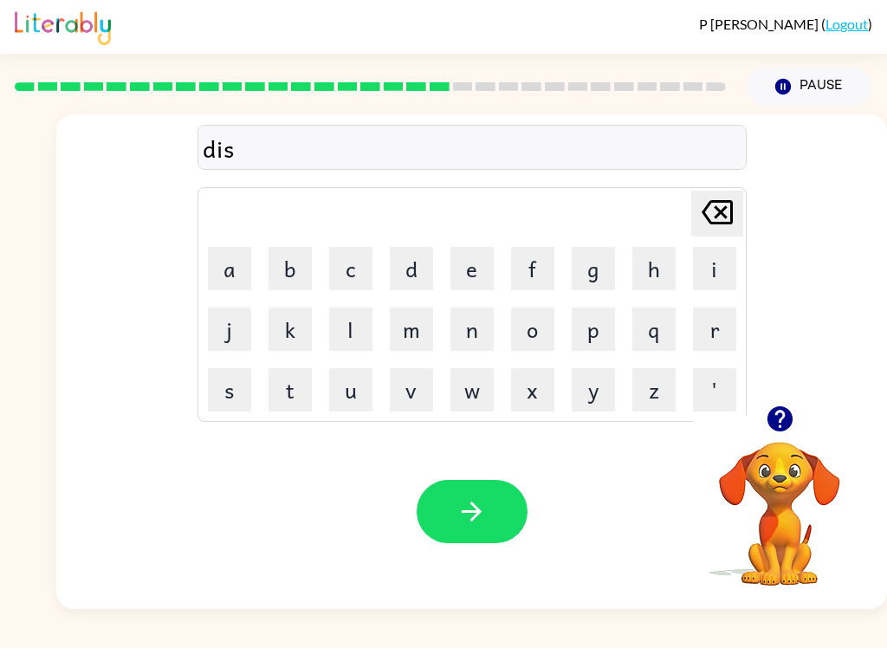
click at [598, 327] on button "p" at bounding box center [593, 328] width 43 height 43
click at [351, 335] on button "l" at bounding box center [350, 328] width 43 height 43
click at [246, 271] on button "a" at bounding box center [229, 268] width 43 height 43
click at [598, 398] on button "y" at bounding box center [593, 389] width 43 height 43
click at [487, 501] on button "button" at bounding box center [472, 511] width 111 height 63
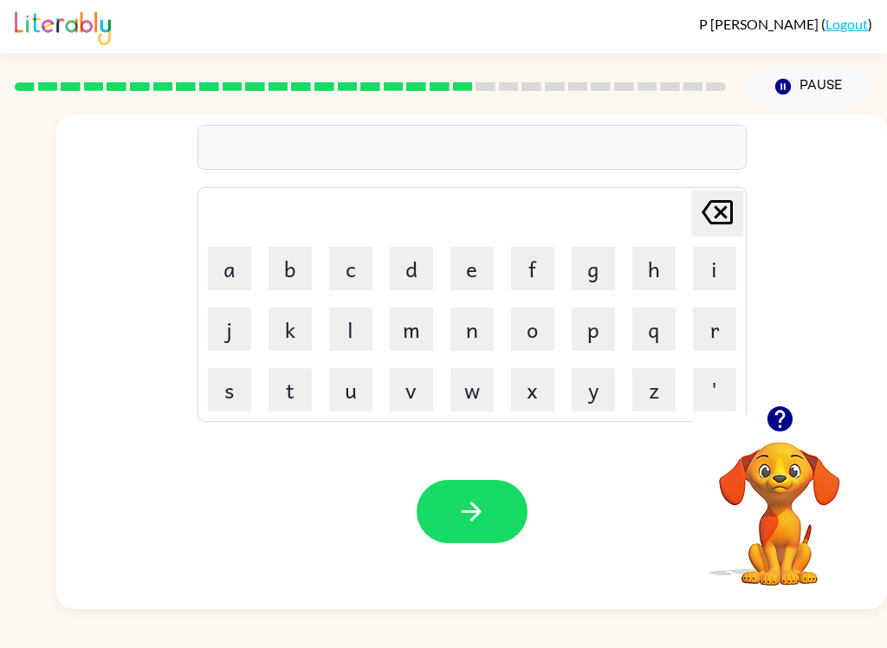
click at [430, 267] on button "d" at bounding box center [411, 268] width 43 height 43
click at [363, 385] on button "u" at bounding box center [350, 389] width 43 height 43
click at [250, 372] on button "s" at bounding box center [229, 389] width 43 height 43
click at [305, 394] on button "t" at bounding box center [289, 389] width 43 height 43
click at [725, 278] on button "i" at bounding box center [714, 268] width 43 height 43
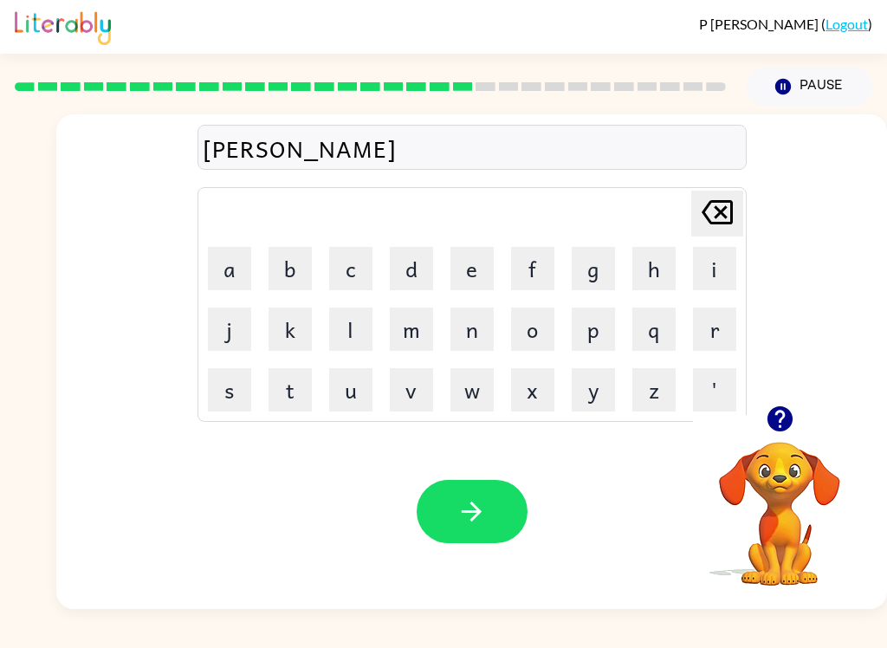
click at [429, 256] on button "d" at bounding box center [411, 268] width 43 height 43
click at [463, 512] on icon "button" at bounding box center [472, 511] width 20 height 20
click at [232, 401] on button "s" at bounding box center [229, 389] width 43 height 43
click at [489, 262] on button "e" at bounding box center [471, 268] width 43 height 43
click at [488, 330] on button "n" at bounding box center [471, 328] width 43 height 43
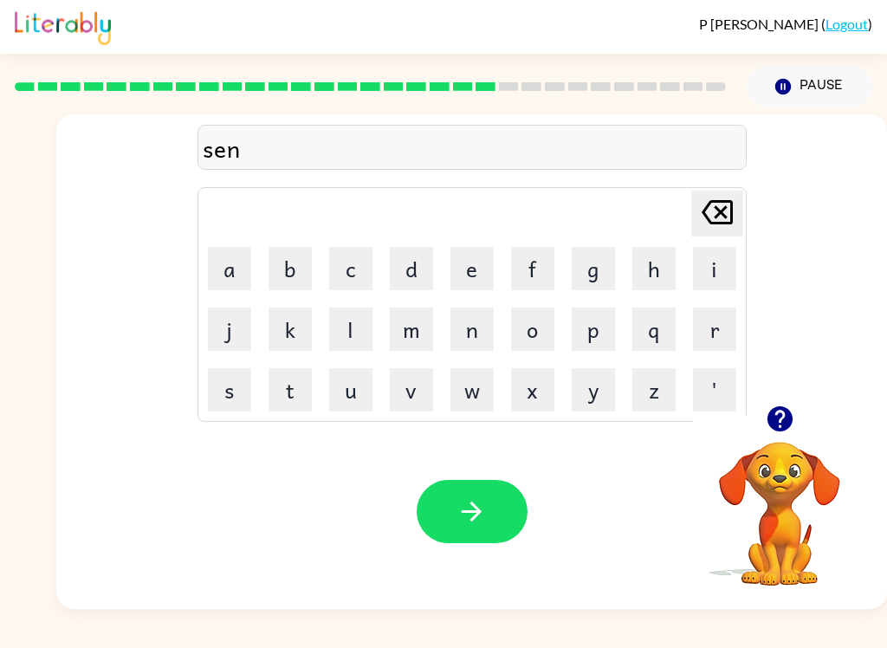
click at [297, 398] on button "t" at bounding box center [289, 389] width 43 height 43
click at [371, 389] on button "u" at bounding box center [350, 389] width 43 height 43
click at [594, 334] on button "p" at bounding box center [593, 328] width 43 height 43
click at [486, 263] on button "e" at bounding box center [471, 268] width 43 height 43
click at [417, 274] on button "d" at bounding box center [411, 268] width 43 height 43
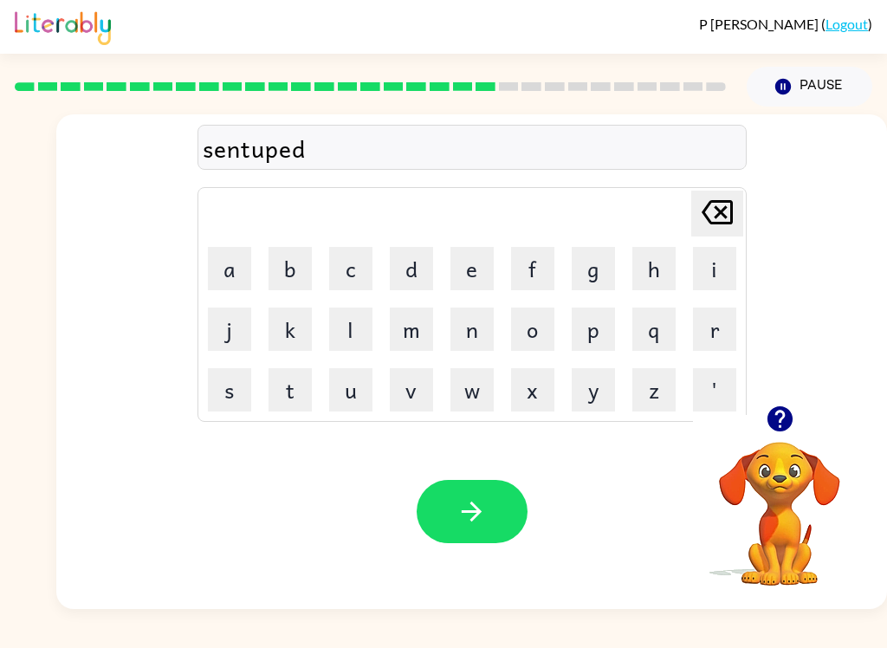
click at [493, 504] on button "button" at bounding box center [472, 511] width 111 height 63
click at [731, 330] on button "r" at bounding box center [714, 328] width 43 height 43
click at [239, 260] on button "a" at bounding box center [229, 268] width 43 height 43
click at [477, 346] on button "n" at bounding box center [471, 328] width 43 height 43
click at [782, 413] on icon "button" at bounding box center [780, 419] width 30 height 30
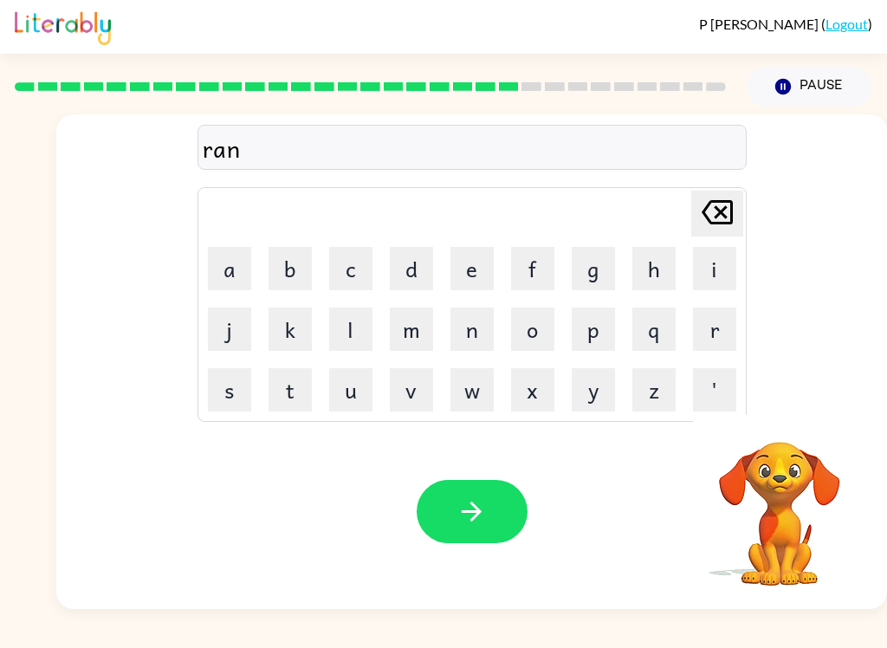
click at [351, 278] on button "c" at bounding box center [350, 268] width 43 height 43
click at [301, 324] on button "k" at bounding box center [289, 328] width 43 height 43
click at [529, 333] on button "o" at bounding box center [532, 328] width 43 height 43
click at [482, 407] on button "w" at bounding box center [471, 389] width 43 height 43
click at [284, 387] on button "t" at bounding box center [289, 389] width 43 height 43
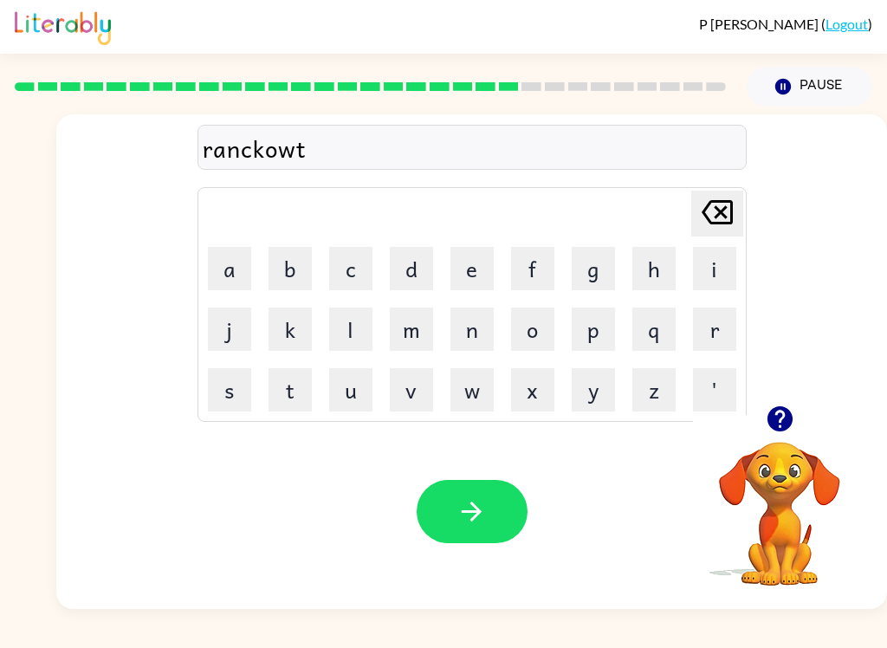
click at [488, 507] on button "button" at bounding box center [472, 511] width 111 height 63
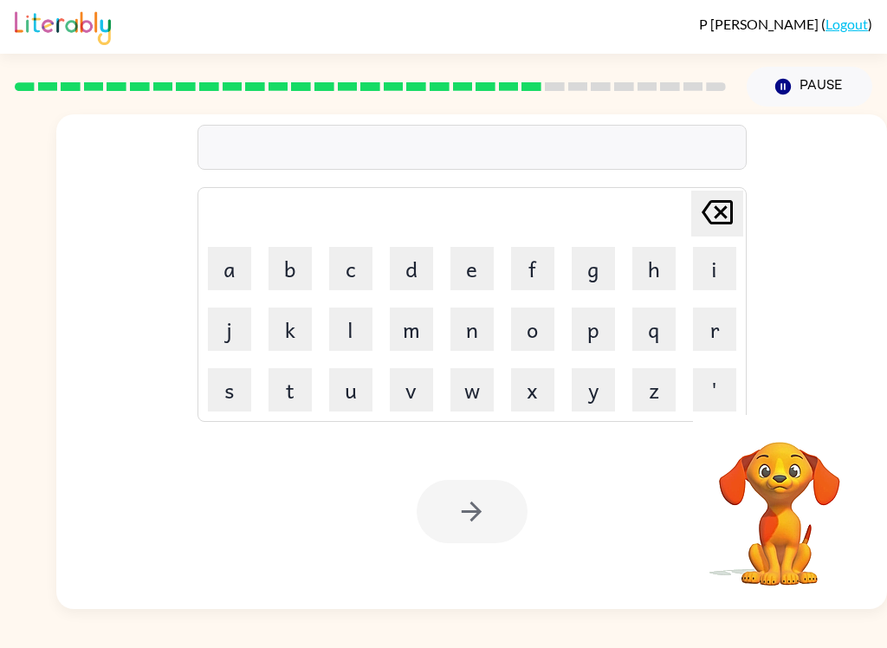
click at [811, 94] on button "Pause Pause" at bounding box center [810, 87] width 126 height 40
